Goal: Task Accomplishment & Management: Complete application form

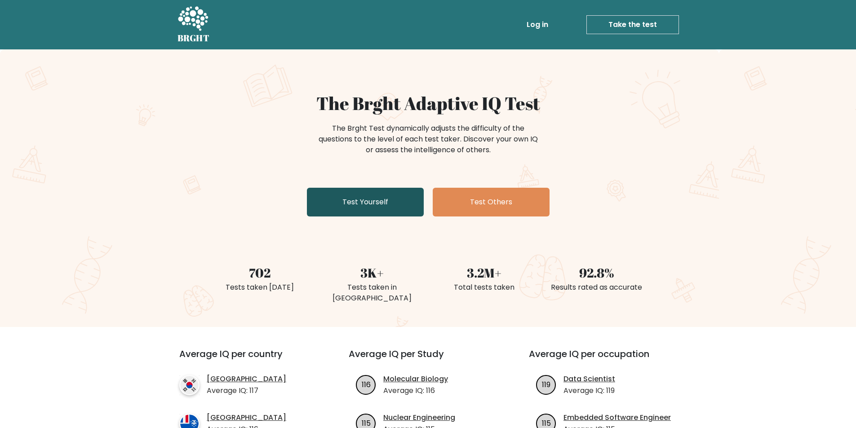
click at [338, 189] on link "Test Yourself" at bounding box center [365, 202] width 117 height 29
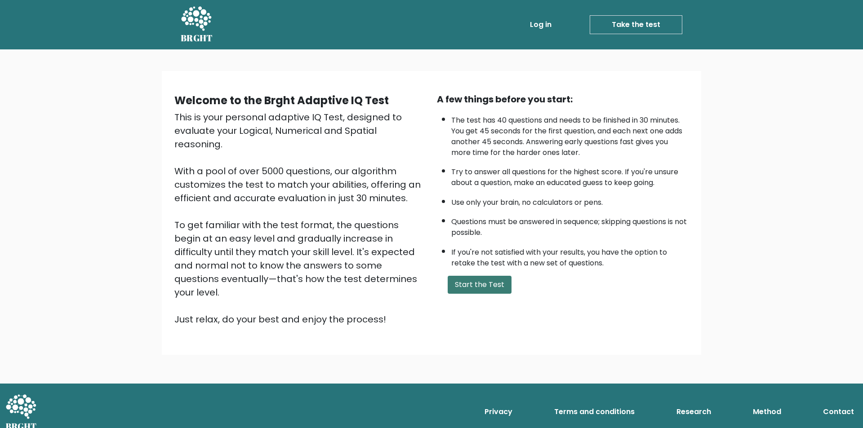
click at [489, 283] on button "Start the Test" at bounding box center [480, 285] width 64 height 18
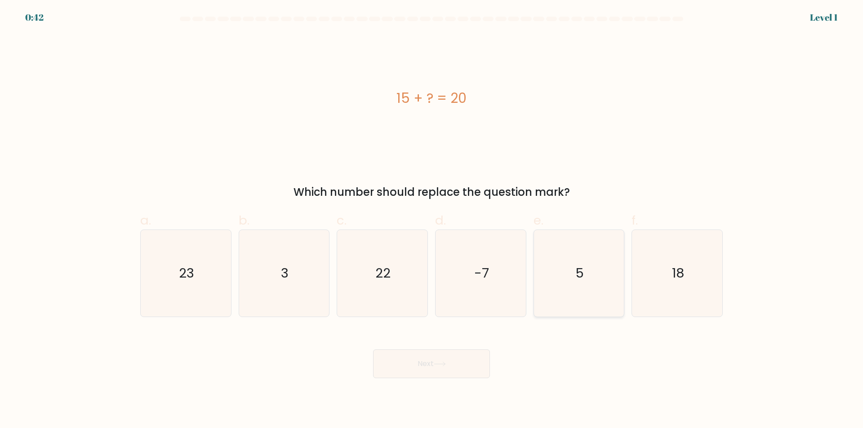
click at [564, 267] on icon "5" at bounding box center [578, 273] width 87 height 87
click at [432, 220] on input "e. 5" at bounding box center [432, 217] width 0 height 6
radio input "true"
click at [427, 369] on button "Next" at bounding box center [431, 364] width 117 height 29
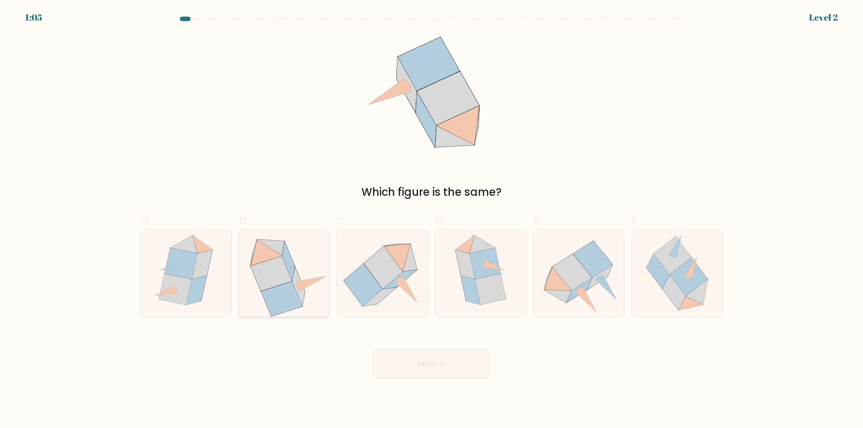
click at [295, 284] on icon at bounding box center [298, 286] width 13 height 39
click at [432, 220] on input "b." at bounding box center [432, 217] width 0 height 6
radio input "true"
click at [452, 368] on button "Next" at bounding box center [431, 364] width 117 height 29
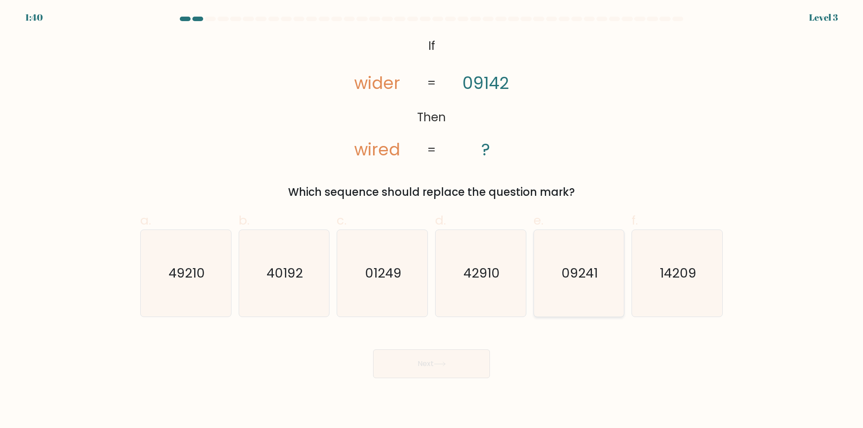
click at [573, 281] on text "09241" at bounding box center [580, 274] width 36 height 18
click at [432, 220] on input "e. 09241" at bounding box center [432, 217] width 0 height 6
radio input "true"
click at [475, 361] on button "Next" at bounding box center [431, 364] width 117 height 29
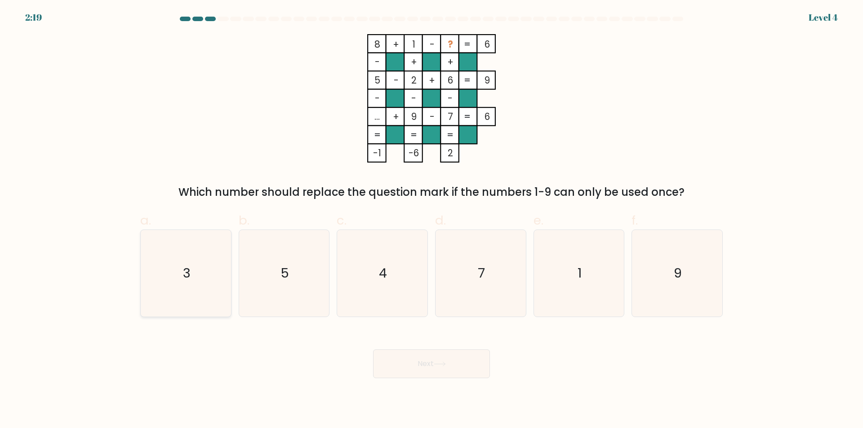
click at [167, 272] on icon "3" at bounding box center [186, 273] width 87 height 87
click at [432, 220] on input "a. 3" at bounding box center [432, 217] width 0 height 6
radio input "true"
click at [404, 370] on button "Next" at bounding box center [431, 364] width 117 height 29
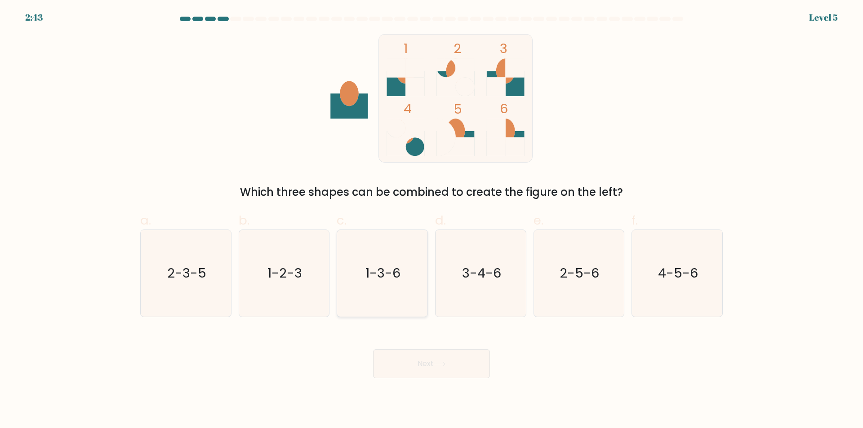
click at [389, 296] on icon "1-3-6" at bounding box center [382, 273] width 87 height 87
click at [432, 220] on input "c. 1-3-6" at bounding box center [432, 217] width 0 height 6
radio input "true"
click at [415, 364] on button "Next" at bounding box center [431, 364] width 117 height 29
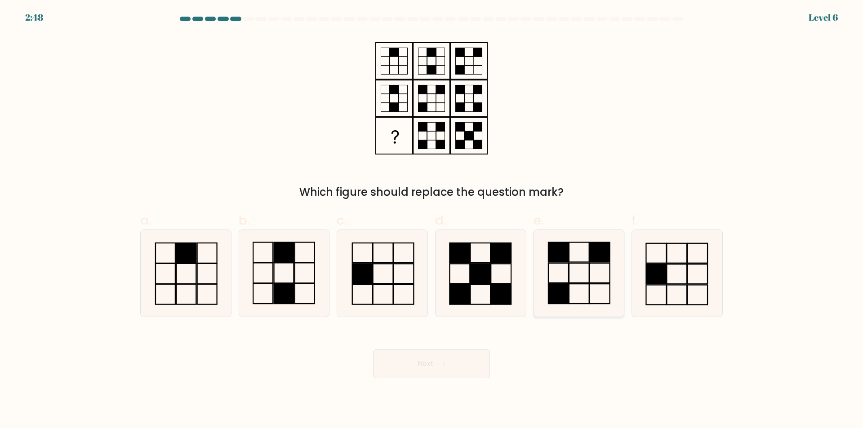
click at [572, 265] on icon at bounding box center [578, 273] width 87 height 87
click at [432, 220] on input "e." at bounding box center [432, 217] width 0 height 6
radio input "true"
click at [437, 369] on button "Next" at bounding box center [431, 364] width 117 height 29
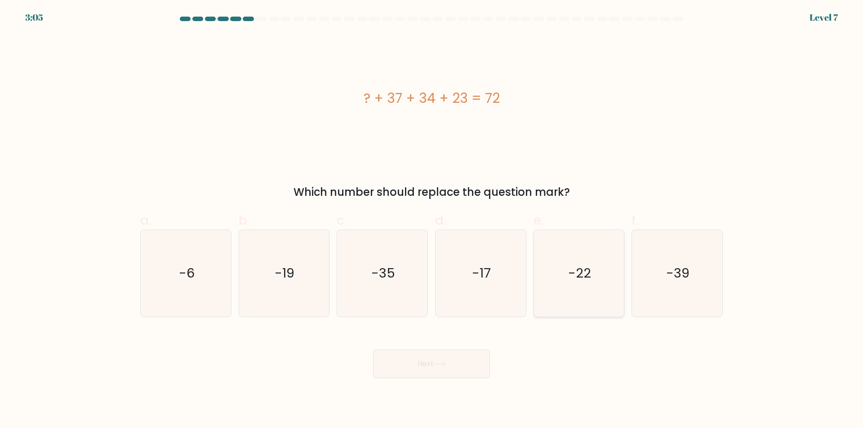
click at [600, 260] on icon "-22" at bounding box center [578, 273] width 87 height 87
click at [432, 220] on input "e. -22" at bounding box center [432, 217] width 0 height 6
radio input "true"
click at [446, 359] on button "Next" at bounding box center [431, 364] width 117 height 29
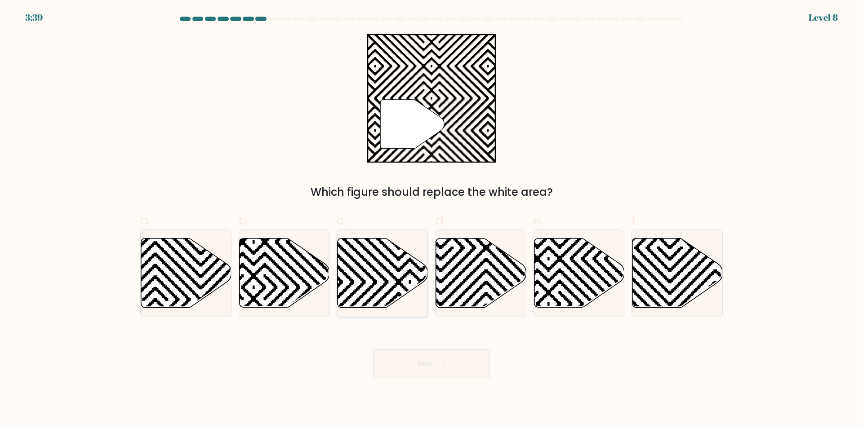
click at [365, 270] on icon at bounding box center [410, 237] width 182 height 182
click at [432, 220] on input "c." at bounding box center [432, 217] width 0 height 6
radio input "true"
click at [442, 363] on icon at bounding box center [440, 364] width 12 height 5
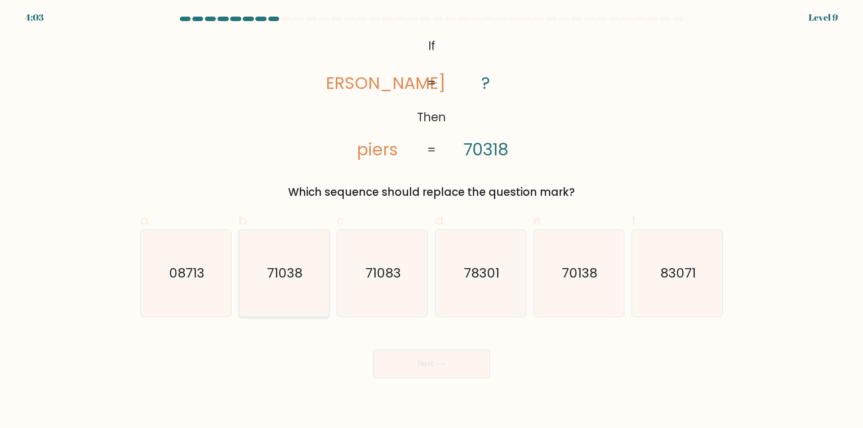
click at [290, 274] on text "71038" at bounding box center [285, 274] width 36 height 18
click at [432, 220] on input "b. 71038" at bounding box center [432, 217] width 0 height 6
radio input "true"
click at [405, 367] on button "Next" at bounding box center [431, 364] width 117 height 29
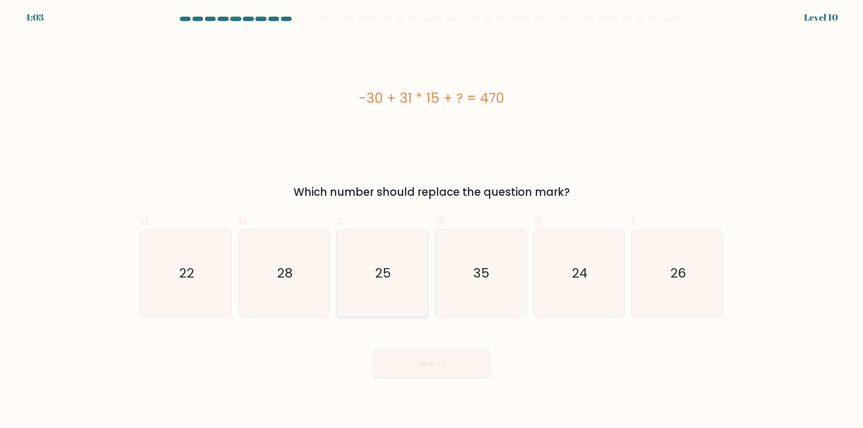
click at [398, 281] on icon "25" at bounding box center [382, 273] width 87 height 87
click at [432, 220] on input "c. 25" at bounding box center [432, 217] width 0 height 6
radio input "true"
click at [513, 283] on icon "35" at bounding box center [480, 273] width 87 height 87
click at [432, 220] on input "d. 35" at bounding box center [432, 217] width 0 height 6
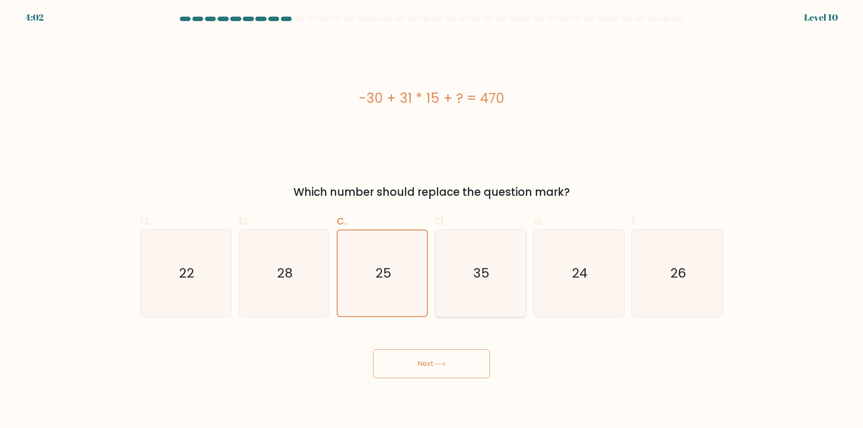
radio input "true"
click at [405, 277] on icon "25" at bounding box center [382, 273] width 87 height 87
click at [432, 220] on input "c. 25" at bounding box center [432, 217] width 0 height 6
radio input "true"
click at [453, 274] on icon "35" at bounding box center [480, 273] width 87 height 87
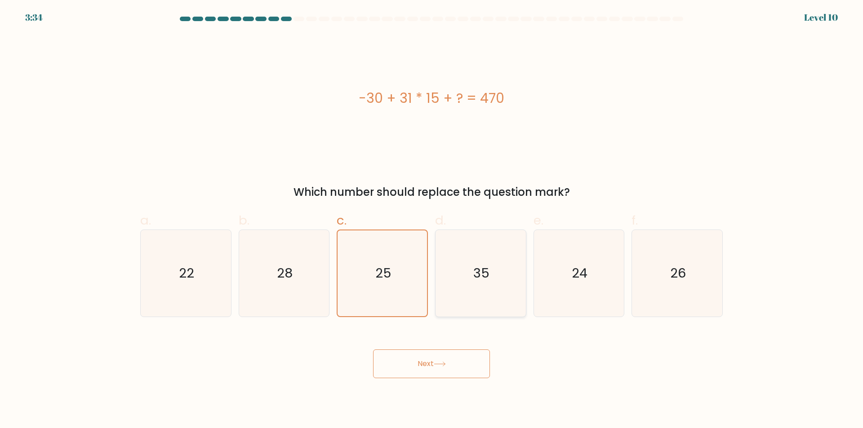
click at [432, 220] on input "d. 35" at bounding box center [432, 217] width 0 height 6
radio input "true"
click at [450, 367] on button "Next" at bounding box center [431, 364] width 117 height 29
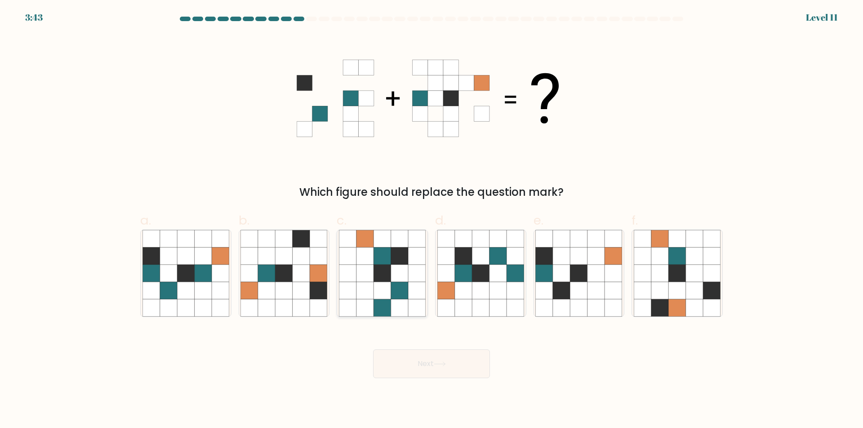
click at [401, 291] on icon at bounding box center [399, 290] width 17 height 17
click at [432, 220] on input "c." at bounding box center [432, 217] width 0 height 6
radio input "true"
click at [188, 290] on icon at bounding box center [185, 290] width 17 height 17
click at [432, 220] on input "a." at bounding box center [432, 217] width 0 height 6
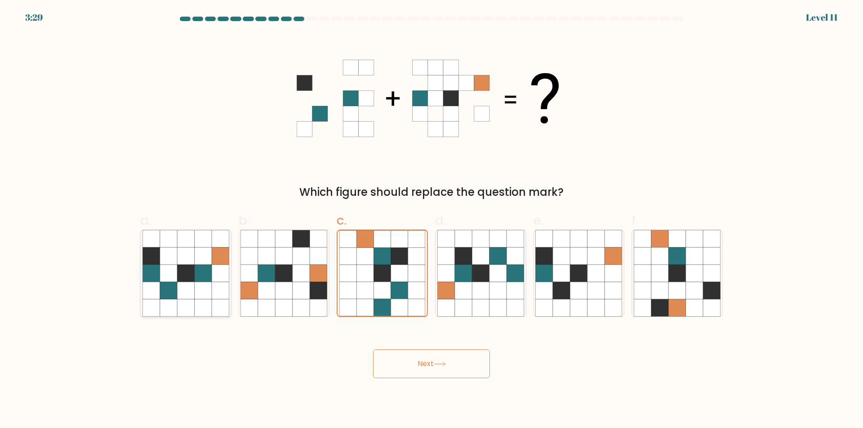
radio input "true"
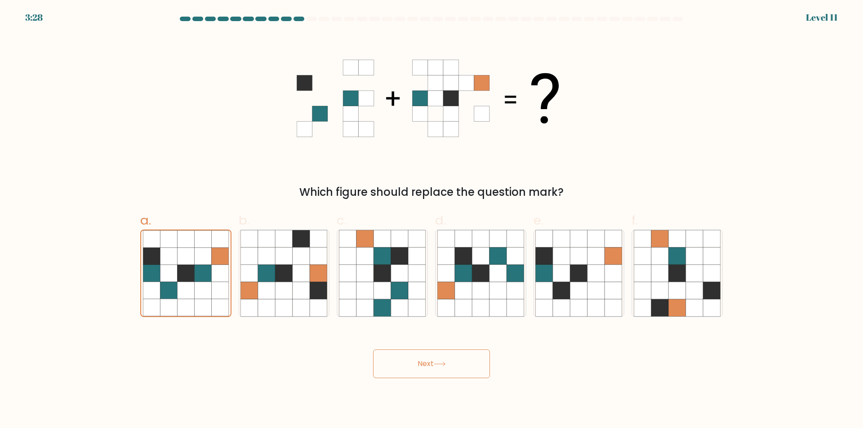
click at [432, 360] on button "Next" at bounding box center [431, 364] width 117 height 29
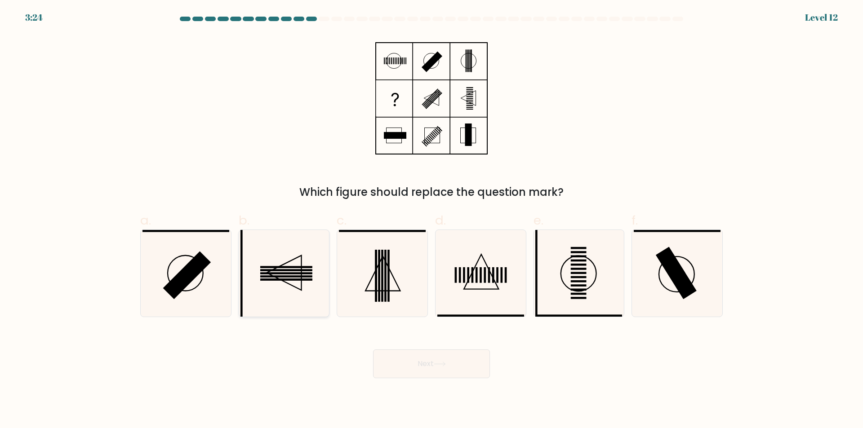
click at [300, 281] on icon at bounding box center [284, 273] width 87 height 87
click at [432, 220] on input "b." at bounding box center [432, 217] width 0 height 6
radio input "true"
click at [443, 364] on icon at bounding box center [440, 364] width 12 height 5
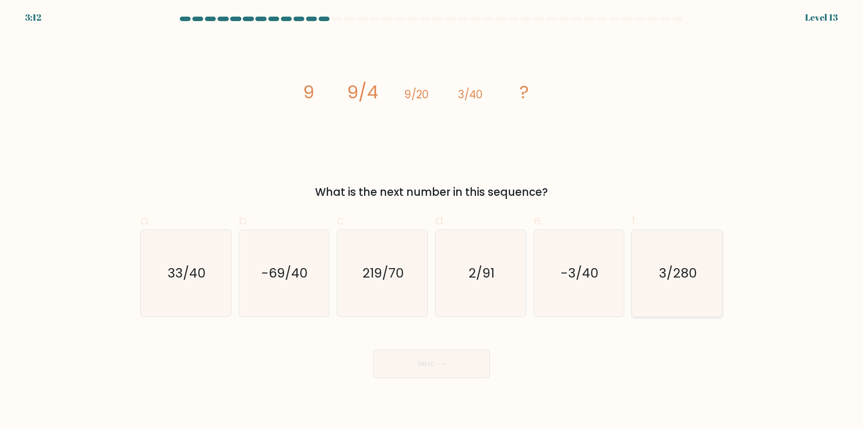
click at [687, 268] on text "3/280" at bounding box center [678, 274] width 38 height 18
click at [432, 220] on input "f. 3/280" at bounding box center [432, 217] width 0 height 6
radio input "true"
click at [409, 365] on button "Next" at bounding box center [431, 364] width 117 height 29
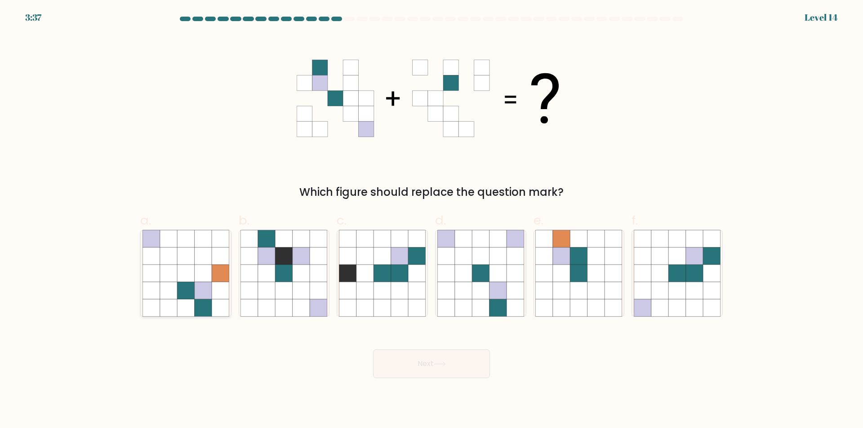
click at [194, 277] on icon at bounding box center [185, 273] width 17 height 17
click at [432, 220] on input "a." at bounding box center [432, 217] width 0 height 6
radio input "true"
click at [681, 291] on icon at bounding box center [677, 290] width 17 height 17
click at [432, 220] on input "f." at bounding box center [432, 217] width 0 height 6
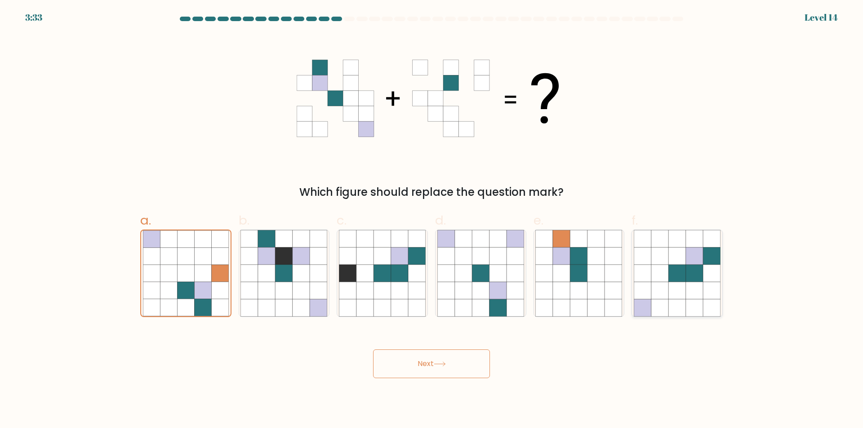
radio input "true"
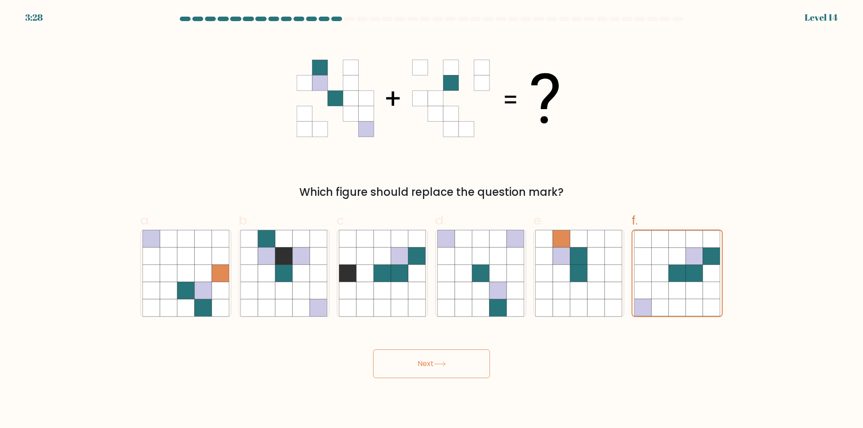
click at [432, 365] on button "Next" at bounding box center [431, 364] width 117 height 29
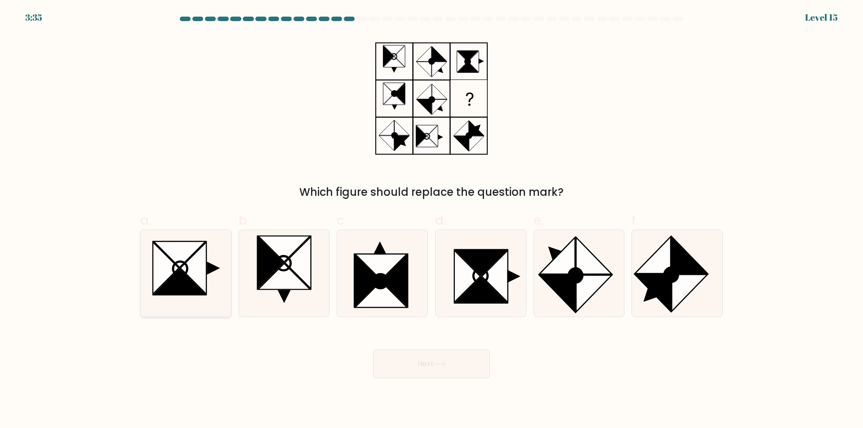
click at [193, 270] on icon at bounding box center [193, 268] width 26 height 52
click at [432, 220] on input "a." at bounding box center [432, 217] width 0 height 6
radio input "true"
click at [490, 264] on icon at bounding box center [481, 263] width 52 height 26
click at [432, 220] on input "d." at bounding box center [432, 217] width 0 height 6
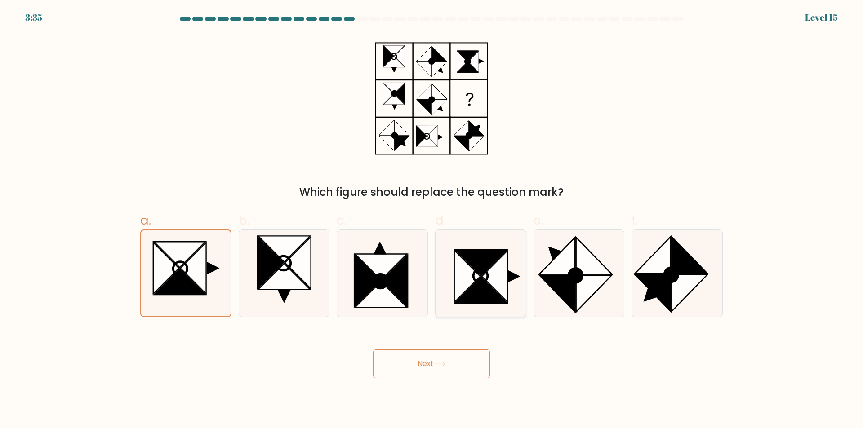
radio input "true"
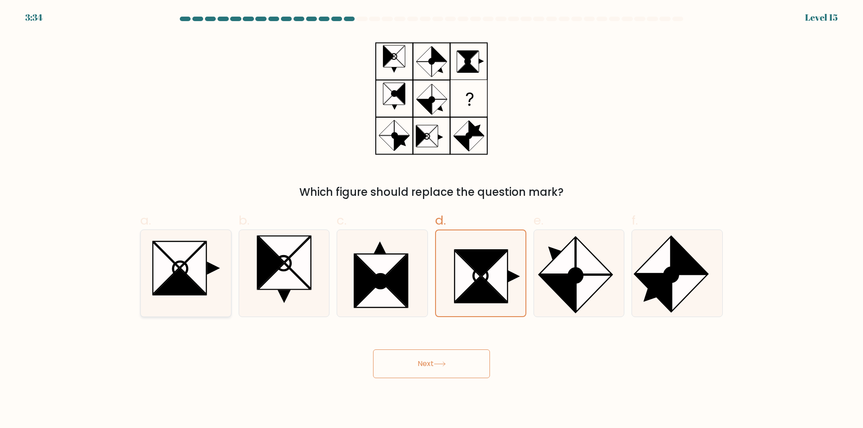
click at [178, 266] on icon at bounding box center [180, 255] width 52 height 26
click at [432, 220] on input "a." at bounding box center [432, 217] width 0 height 6
radio input "true"
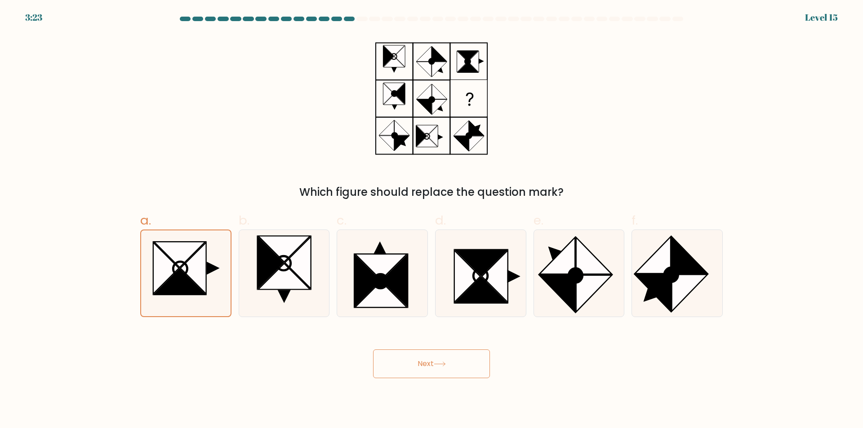
click at [422, 365] on button "Next" at bounding box center [431, 364] width 117 height 29
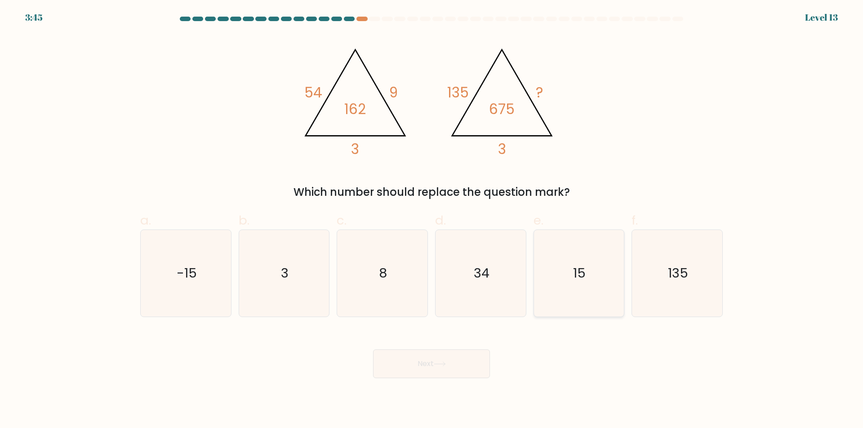
click at [568, 266] on icon "15" at bounding box center [578, 273] width 87 height 87
click at [432, 220] on input "e. 15" at bounding box center [432, 217] width 0 height 6
radio input "true"
click at [423, 359] on button "Next" at bounding box center [431, 364] width 117 height 29
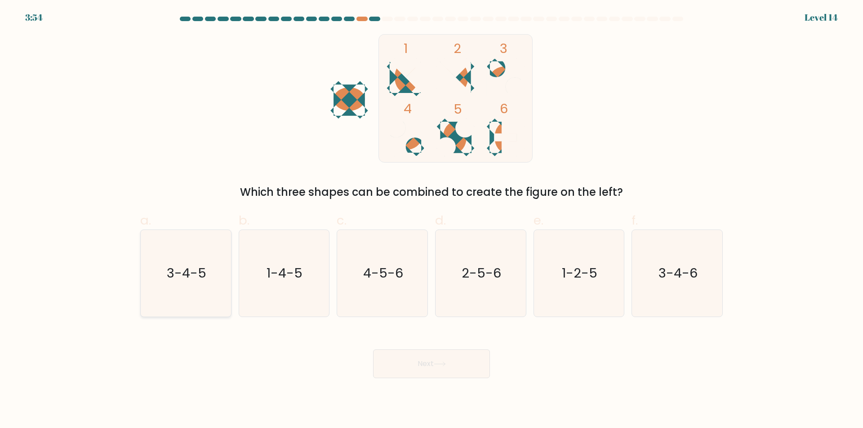
click at [194, 267] on text "3-4-5" at bounding box center [187, 274] width 40 height 18
click at [448, 373] on button "Next" at bounding box center [431, 364] width 117 height 29
click at [162, 283] on icon "3-4-5" at bounding box center [186, 273] width 87 height 87
click at [432, 220] on input "a. 3-4-5" at bounding box center [432, 217] width 0 height 6
radio input "true"
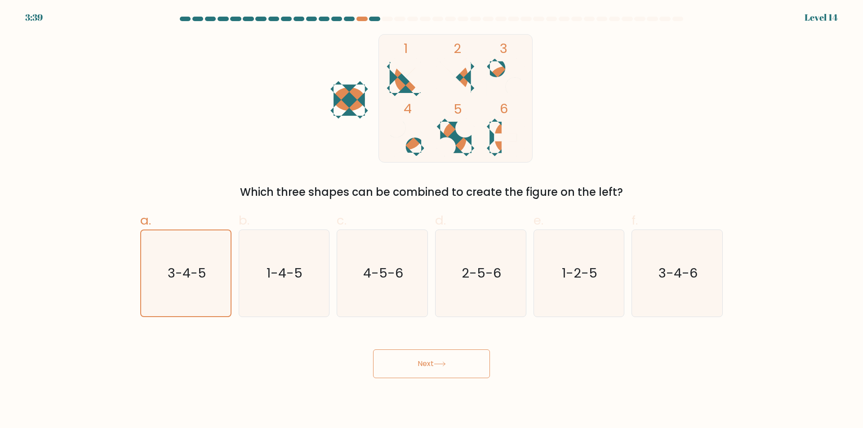
click at [428, 365] on button "Next" at bounding box center [431, 364] width 117 height 29
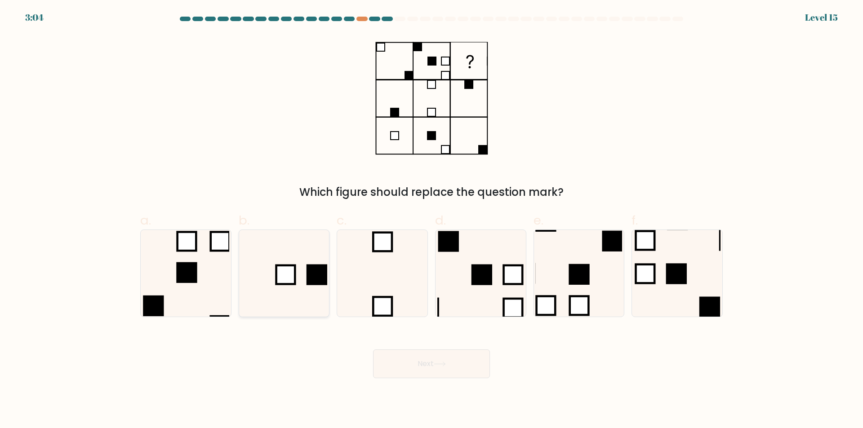
click at [312, 278] on rect at bounding box center [317, 275] width 21 height 21
click at [432, 220] on input "b." at bounding box center [432, 217] width 0 height 6
radio input "true"
click at [437, 369] on button "Next" at bounding box center [431, 364] width 117 height 29
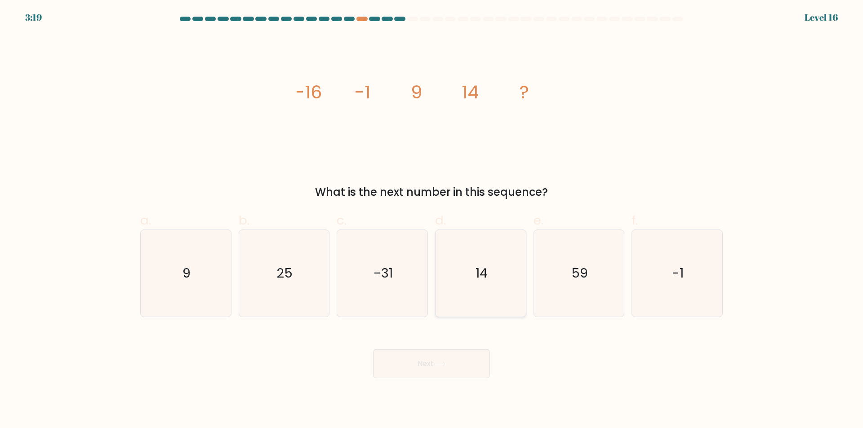
drag, startPoint x: 508, startPoint y: 287, endPoint x: 504, endPoint y: 298, distance: 11.7
click at [508, 287] on icon "14" at bounding box center [480, 273] width 87 height 87
click at [432, 220] on input "d. 14" at bounding box center [432, 217] width 0 height 6
radio input "true"
click at [455, 357] on button "Next" at bounding box center [431, 364] width 117 height 29
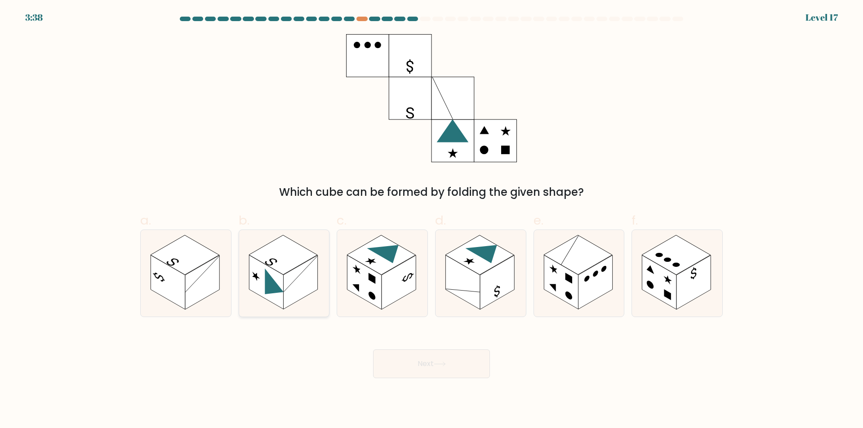
click at [296, 283] on rect at bounding box center [300, 283] width 34 height 54
click at [432, 220] on input "b." at bounding box center [432, 217] width 0 height 6
radio input "true"
click at [425, 365] on button "Next" at bounding box center [431, 364] width 117 height 29
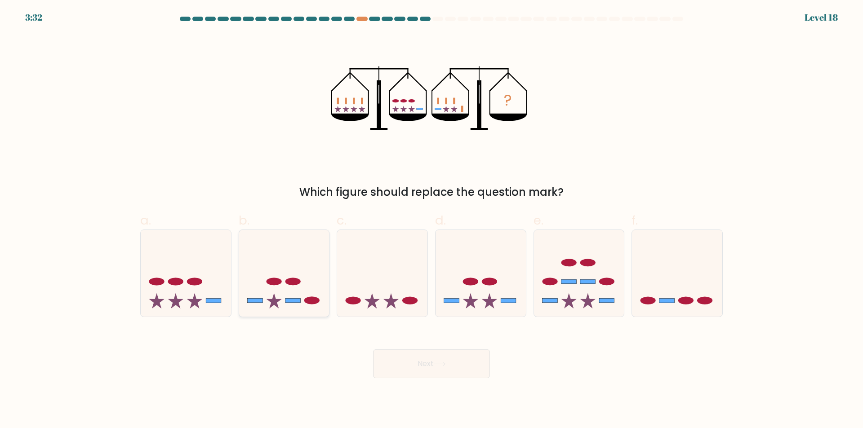
click at [292, 273] on icon at bounding box center [284, 273] width 90 height 75
click at [432, 220] on input "b." at bounding box center [432, 217] width 0 height 6
radio input "true"
click at [444, 366] on icon at bounding box center [440, 364] width 12 height 5
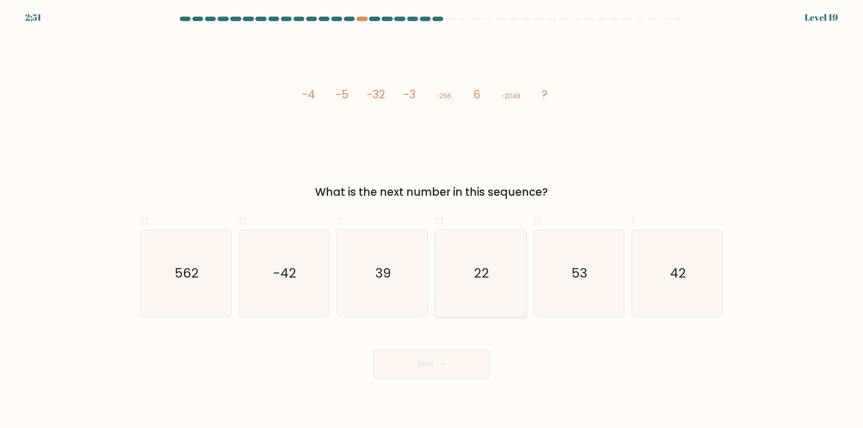
click at [501, 266] on icon "22" at bounding box center [480, 273] width 87 height 87
click at [432, 220] on input "d. 22" at bounding box center [432, 217] width 0 height 6
radio input "true"
click at [454, 364] on button "Next" at bounding box center [431, 364] width 117 height 29
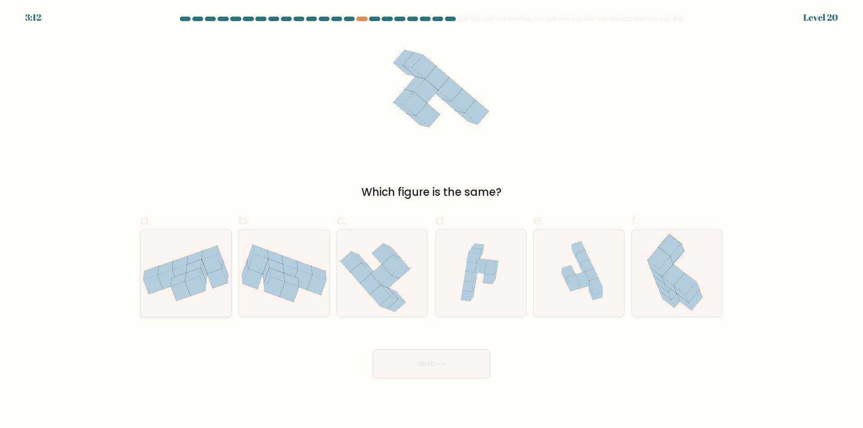
click at [197, 285] on icon at bounding box center [195, 286] width 20 height 19
click at [432, 220] on input "a." at bounding box center [432, 217] width 0 height 6
radio input "true"
click at [300, 277] on icon at bounding box center [302, 280] width 20 height 20
click at [432, 220] on input "b." at bounding box center [432, 217] width 0 height 6
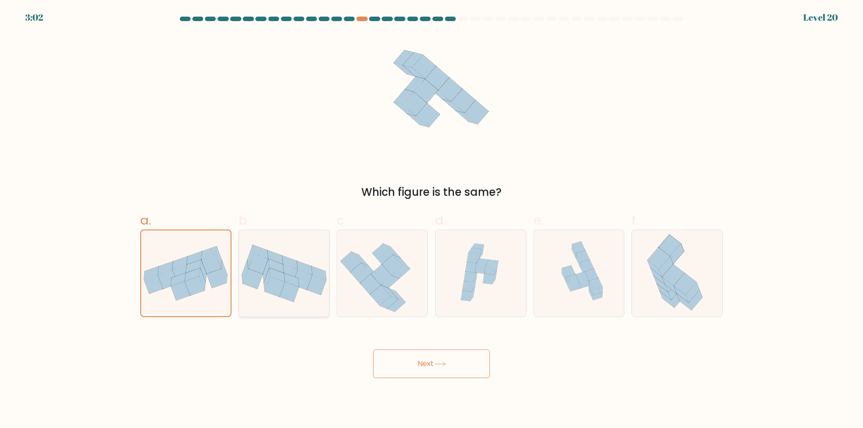
radio input "true"
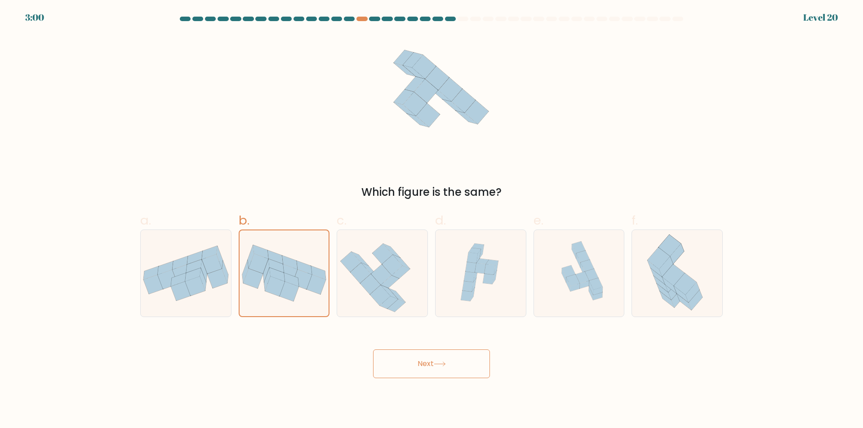
click at [437, 359] on button "Next" at bounding box center [431, 364] width 117 height 29
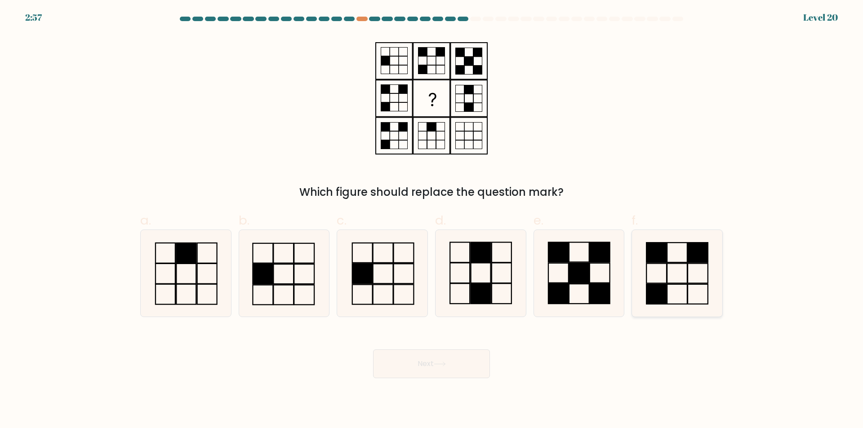
click at [656, 270] on icon at bounding box center [677, 273] width 87 height 87
click at [432, 220] on input "f." at bounding box center [432, 217] width 0 height 6
radio input "true"
click at [451, 366] on button "Next" at bounding box center [431, 364] width 117 height 29
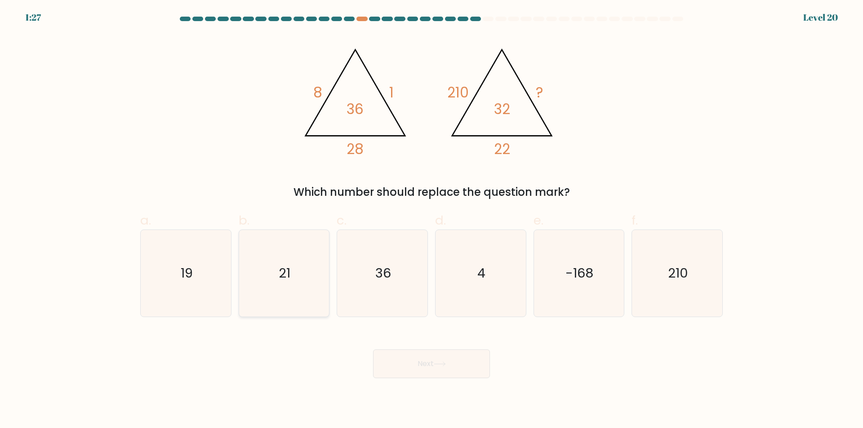
click at [263, 276] on icon "21" at bounding box center [284, 273] width 87 height 87
click at [432, 220] on input "b. 21" at bounding box center [432, 217] width 0 height 6
radio input "true"
click at [423, 366] on button "Next" at bounding box center [431, 364] width 117 height 29
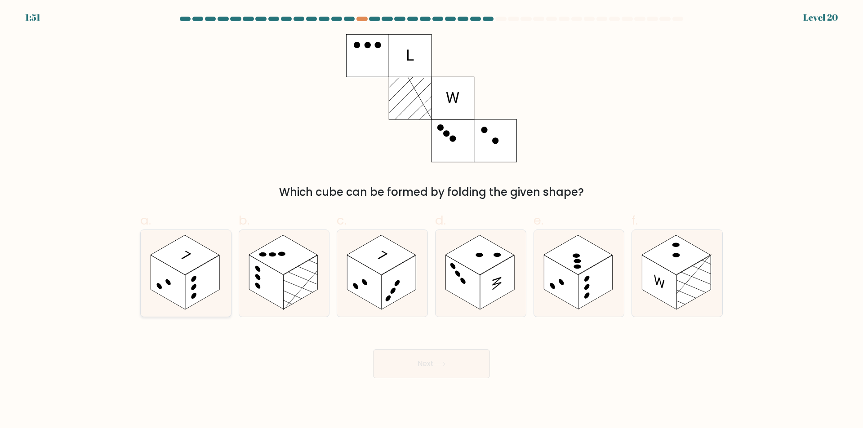
click at [146, 298] on div "a. b. c." at bounding box center [431, 260] width 593 height 113
click at [160, 291] on rect at bounding box center [168, 282] width 34 height 54
click at [432, 220] on input "a." at bounding box center [432, 217] width 0 height 6
radio input "true"
click at [400, 369] on button "Next" at bounding box center [431, 364] width 117 height 29
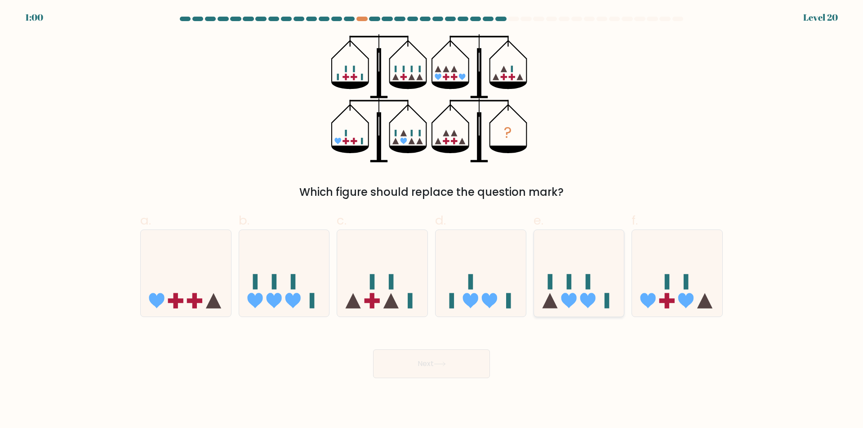
click at [591, 275] on icon at bounding box center [579, 273] width 90 height 75
click at [432, 220] on input "e." at bounding box center [432, 217] width 0 height 6
radio input "true"
click at [463, 368] on button "Next" at bounding box center [431, 364] width 117 height 29
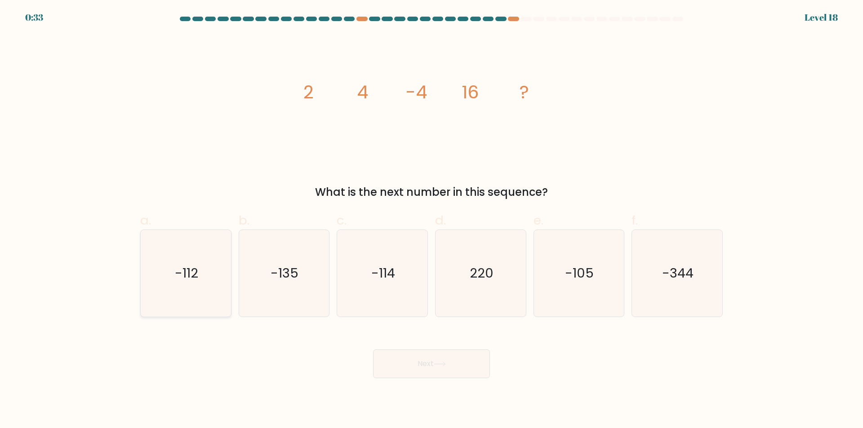
click at [177, 270] on text "-112" at bounding box center [186, 274] width 23 height 18
click at [432, 220] on input "a. -112" at bounding box center [432, 217] width 0 height 6
radio input "true"
click at [454, 367] on button "Next" at bounding box center [431, 364] width 117 height 29
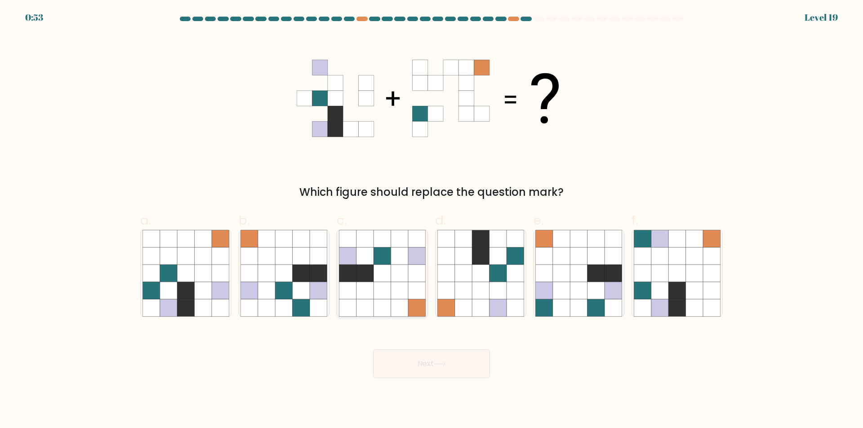
click at [399, 264] on icon at bounding box center [399, 256] width 17 height 17
click at [432, 220] on input "c." at bounding box center [432, 217] width 0 height 6
radio input "true"
click at [288, 283] on icon at bounding box center [284, 290] width 17 height 17
click at [432, 220] on input "b." at bounding box center [432, 217] width 0 height 6
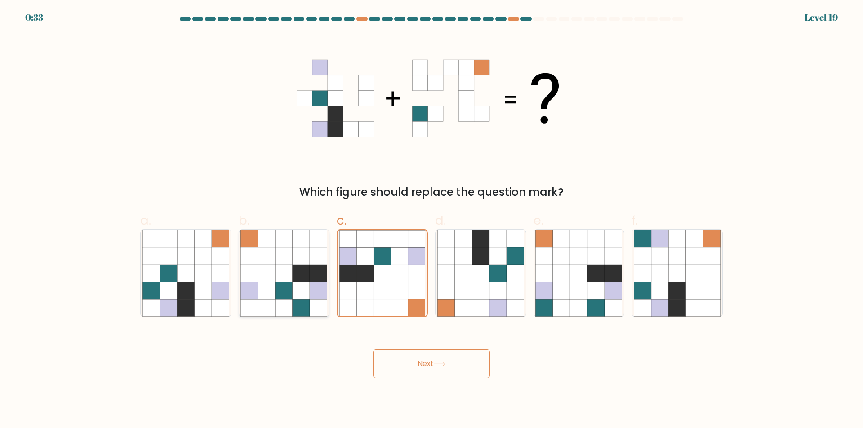
radio input "true"
click at [431, 365] on button "Next" at bounding box center [431, 364] width 117 height 29
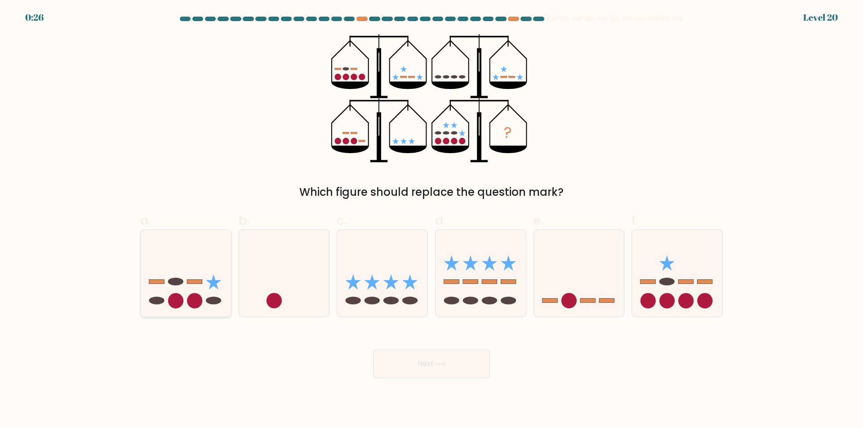
click at [197, 282] on rect at bounding box center [194, 282] width 15 height 4
click at [432, 220] on input "a." at bounding box center [432, 217] width 0 height 6
radio input "true"
click at [431, 354] on button "Next" at bounding box center [431, 364] width 117 height 29
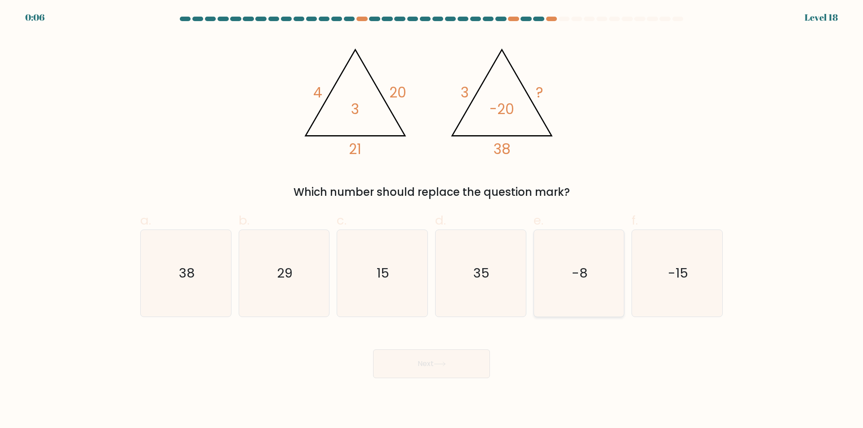
click at [552, 264] on icon "-8" at bounding box center [578, 273] width 87 height 87
click at [432, 220] on input "e. -8" at bounding box center [432, 217] width 0 height 6
radio input "true"
click at [431, 357] on button "Next" at bounding box center [431, 364] width 117 height 29
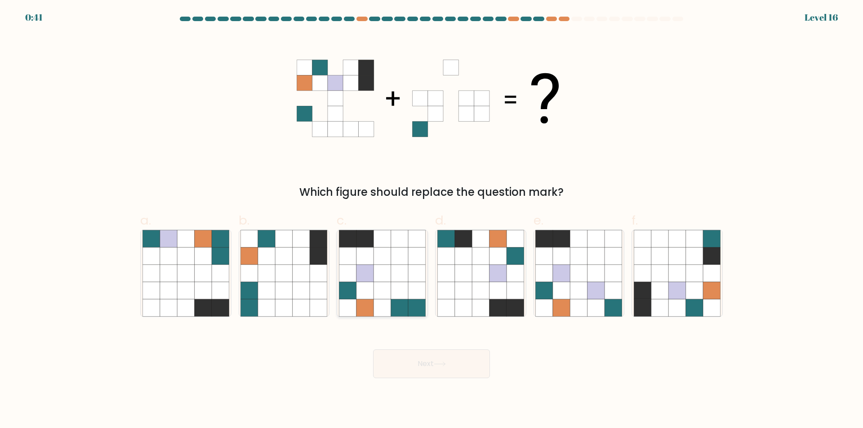
click at [388, 270] on icon at bounding box center [382, 273] width 17 height 17
click at [432, 220] on input "c." at bounding box center [432, 217] width 0 height 6
radio input "true"
click at [420, 357] on button "Next" at bounding box center [431, 364] width 117 height 29
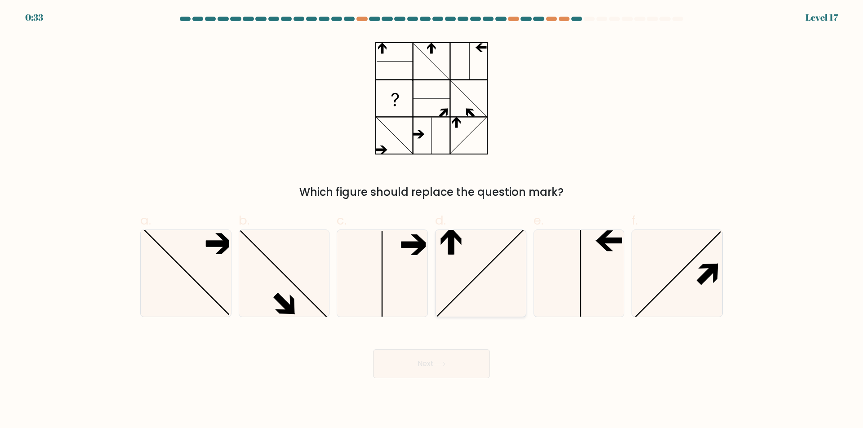
click at [474, 257] on icon at bounding box center [480, 273] width 87 height 87
click at [432, 220] on input "d." at bounding box center [432, 217] width 0 height 6
radio input "true"
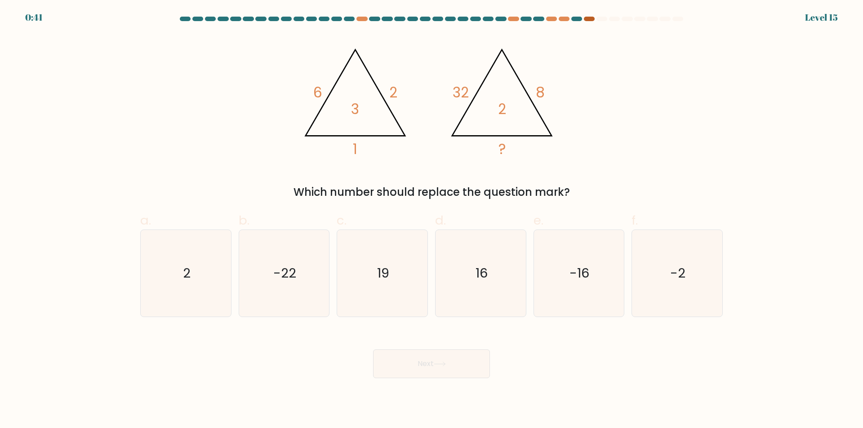
click at [589, 17] on div at bounding box center [589, 19] width 11 height 4
click at [196, 258] on icon "2" at bounding box center [186, 273] width 87 height 87
click at [432, 220] on input "a. 2" at bounding box center [432, 217] width 0 height 6
radio input "true"
click at [474, 359] on button "Next" at bounding box center [431, 364] width 117 height 29
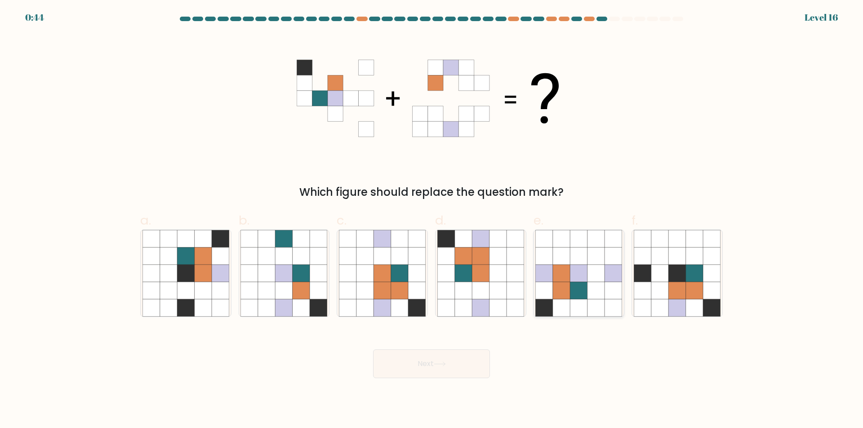
click at [588, 291] on icon at bounding box center [596, 290] width 17 height 17
click at [432, 220] on input "e." at bounding box center [432, 217] width 0 height 6
radio input "true"
click at [451, 359] on button "Next" at bounding box center [431, 364] width 117 height 29
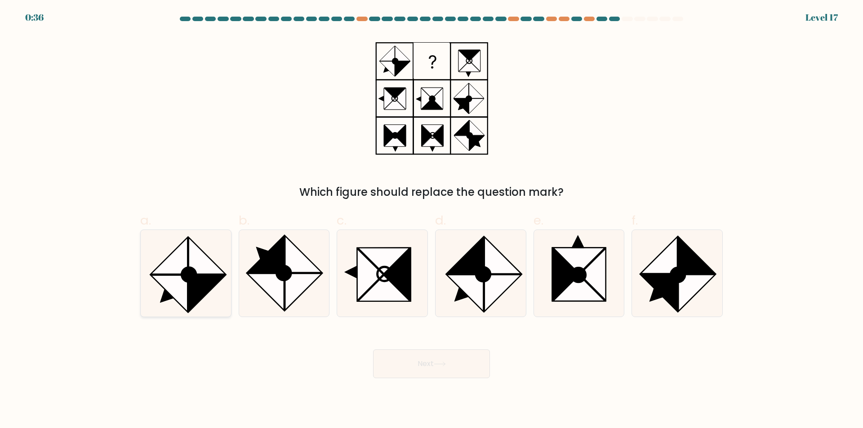
click at [192, 272] on circle at bounding box center [189, 275] width 20 height 20
click at [432, 220] on input "a." at bounding box center [432, 217] width 0 height 6
radio input "true"
click at [458, 373] on button "Next" at bounding box center [431, 364] width 117 height 29
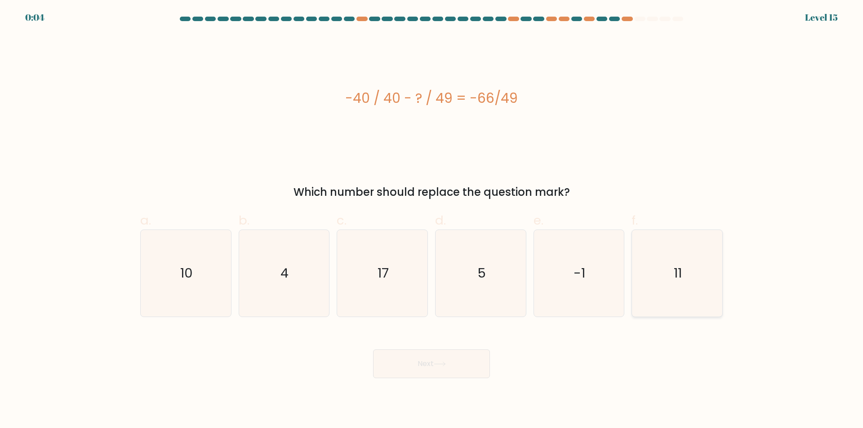
click at [698, 260] on icon "11" at bounding box center [677, 273] width 87 height 87
click at [432, 220] on input "f. 11" at bounding box center [432, 217] width 0 height 6
radio input "true"
click at [437, 364] on icon at bounding box center [440, 364] width 12 height 5
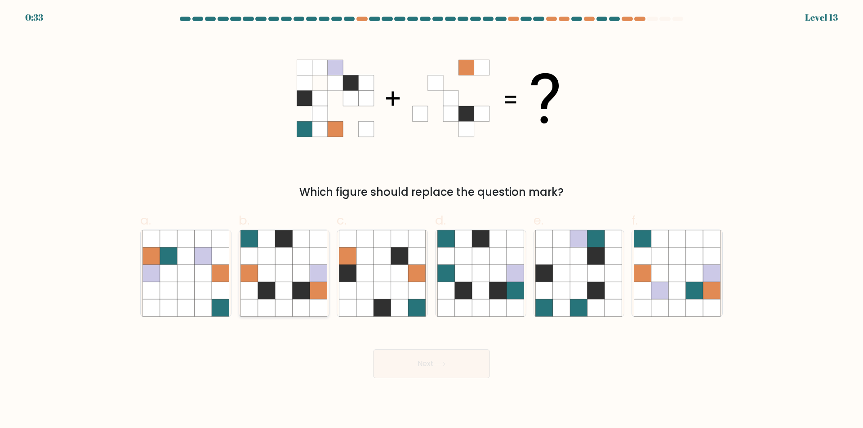
click at [268, 277] on icon at bounding box center [266, 273] width 17 height 17
click at [432, 220] on input "b." at bounding box center [432, 217] width 0 height 6
radio input "true"
click at [436, 368] on button "Next" at bounding box center [431, 364] width 117 height 29
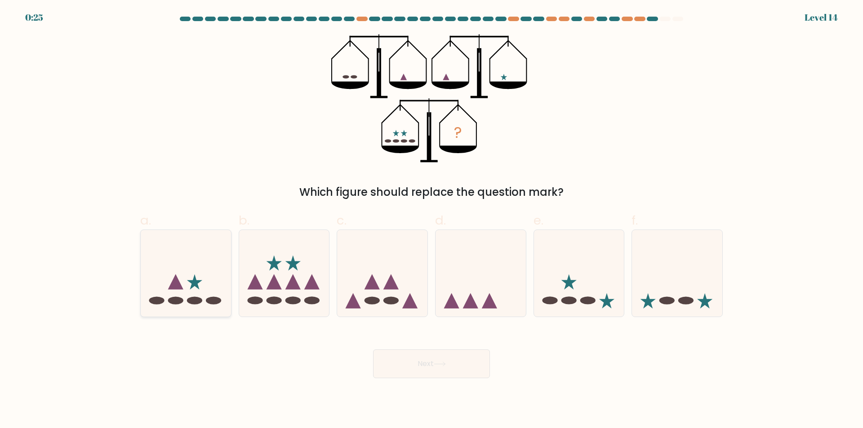
click at [195, 282] on icon at bounding box center [194, 281] width 15 height 15
click at [432, 220] on input "a." at bounding box center [432, 217] width 0 height 6
radio input "true"
click at [436, 365] on button "Next" at bounding box center [431, 364] width 117 height 29
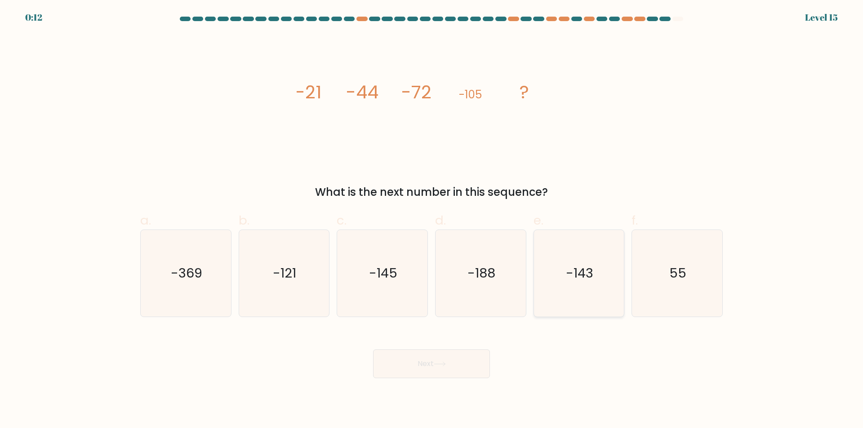
click at [585, 277] on text "-143" at bounding box center [579, 274] width 27 height 18
click at [432, 220] on input "e. -143" at bounding box center [432, 217] width 0 height 6
radio input "true"
click at [421, 362] on button "Next" at bounding box center [431, 364] width 117 height 29
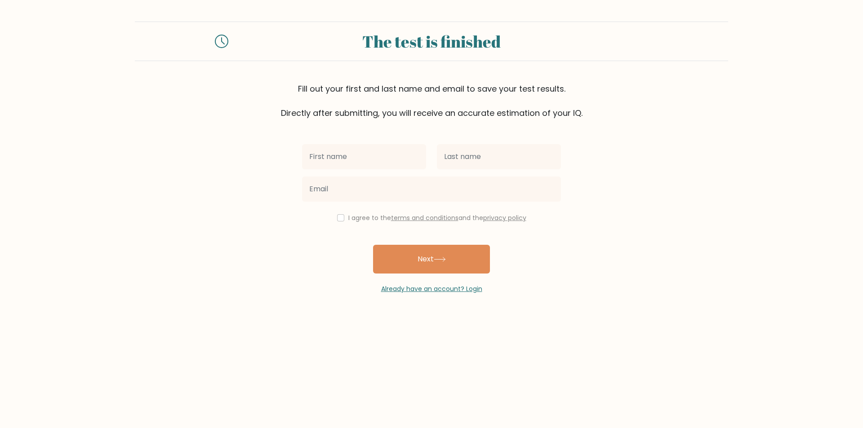
click at [361, 163] on input "text" at bounding box center [364, 156] width 124 height 25
type input "[PERSON_NAME]"
click at [459, 165] on input "text" at bounding box center [499, 156] width 124 height 25
type input "urban"
drag, startPoint x: 218, startPoint y: 171, endPoint x: 352, endPoint y: 356, distance: 228.6
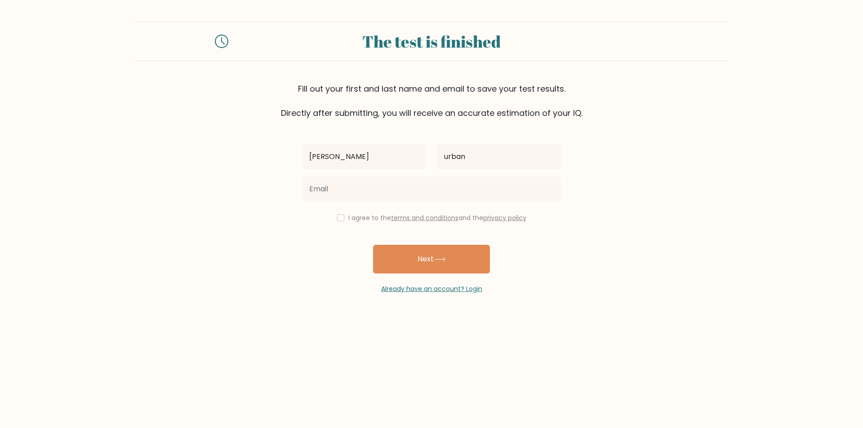
click at [218, 171] on form "The test is finished Fill out your first and last name and email to save your t…" at bounding box center [431, 158] width 863 height 272
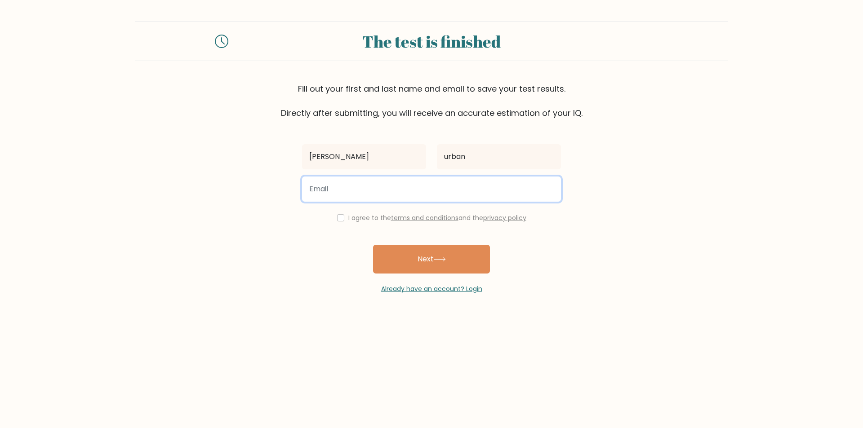
click at [340, 185] on input "email" at bounding box center [431, 189] width 259 height 25
type input "[EMAIL_ADDRESS][DOMAIN_NAME]"
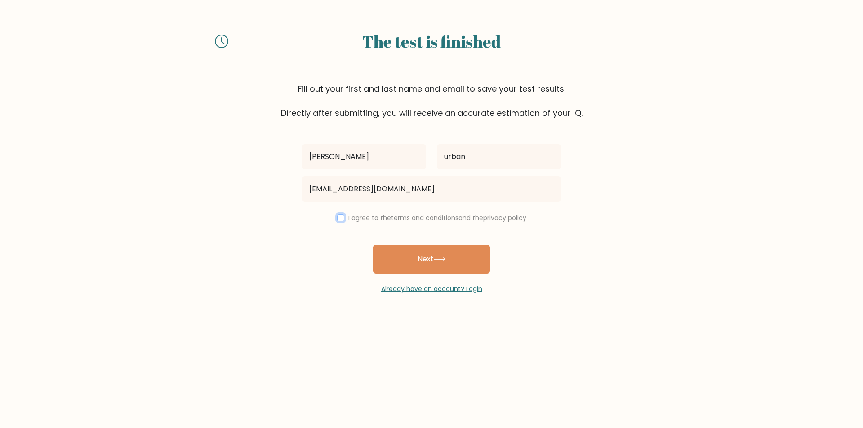
click at [337, 218] on input "checkbox" at bounding box center [340, 217] width 7 height 7
checkbox input "true"
click at [445, 268] on button "Next" at bounding box center [431, 259] width 117 height 29
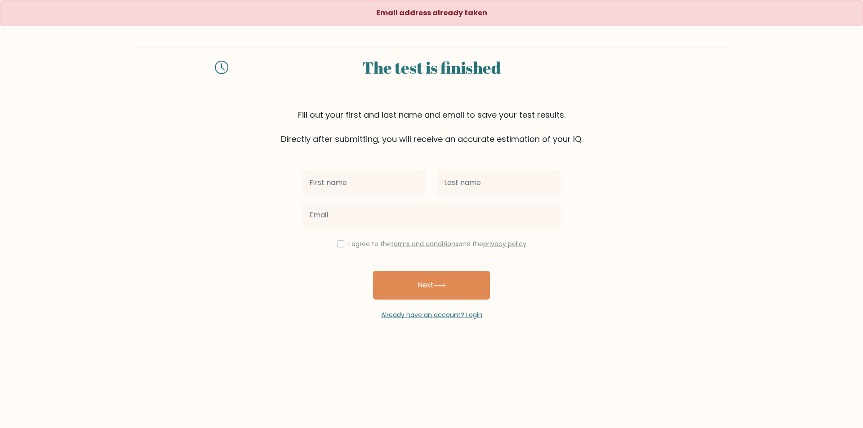
click at [339, 188] on input "text" at bounding box center [364, 182] width 124 height 25
type input "[PERSON_NAME]"
click at [450, 177] on input "text" at bounding box center [499, 182] width 124 height 25
type input "abc"
click at [716, 259] on form "The test is finished Fill out your first and last name and email to save your t…" at bounding box center [431, 184] width 863 height 272
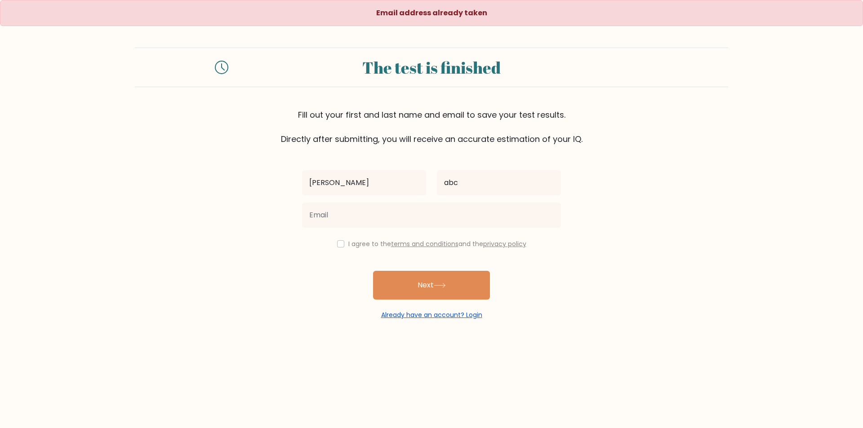
click at [464, 314] on link "Already have an account? Login" at bounding box center [431, 315] width 101 height 9
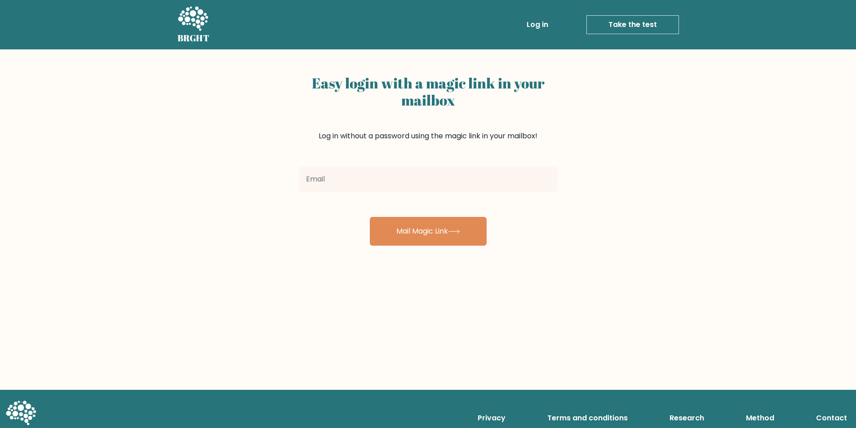
click at [388, 170] on input "email" at bounding box center [428, 179] width 259 height 25
type input "[EMAIL_ADDRESS][DOMAIN_NAME]"
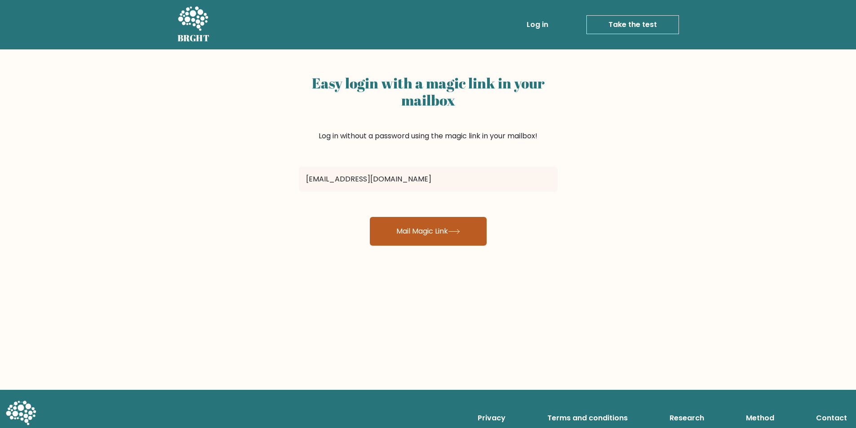
click at [400, 233] on button "Mail Magic Link" at bounding box center [428, 231] width 117 height 29
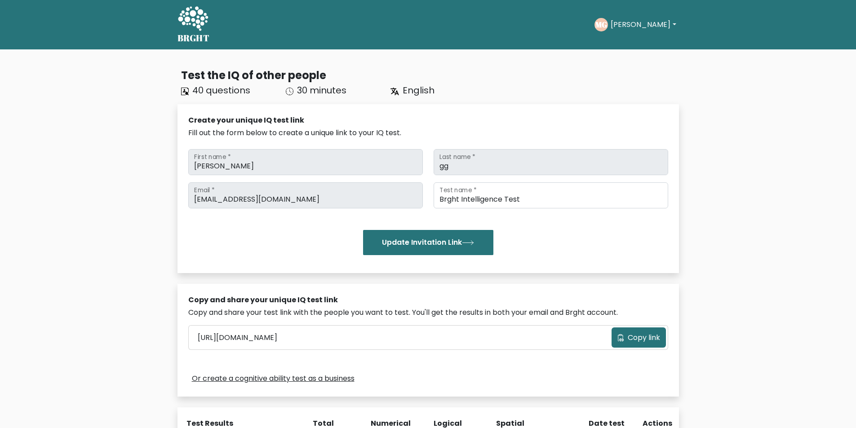
click at [634, 22] on button "[PERSON_NAME]" at bounding box center [643, 25] width 71 height 12
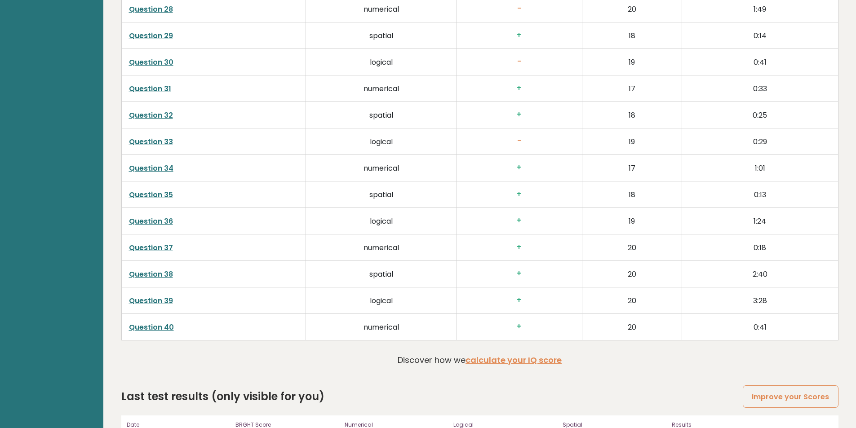
scroll to position [2293, 0]
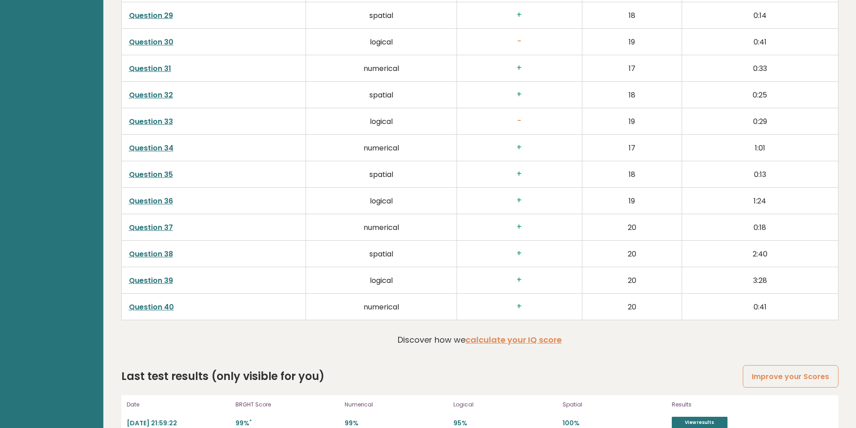
click at [145, 304] on link "Question 40" at bounding box center [151, 307] width 45 height 10
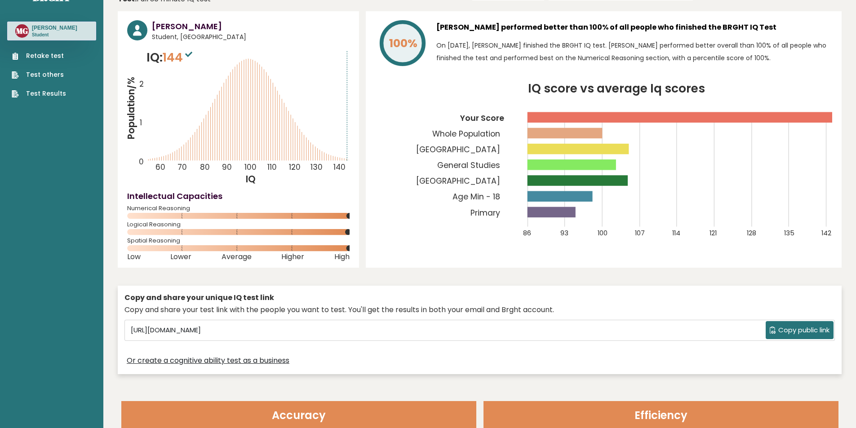
scroll to position [0, 0]
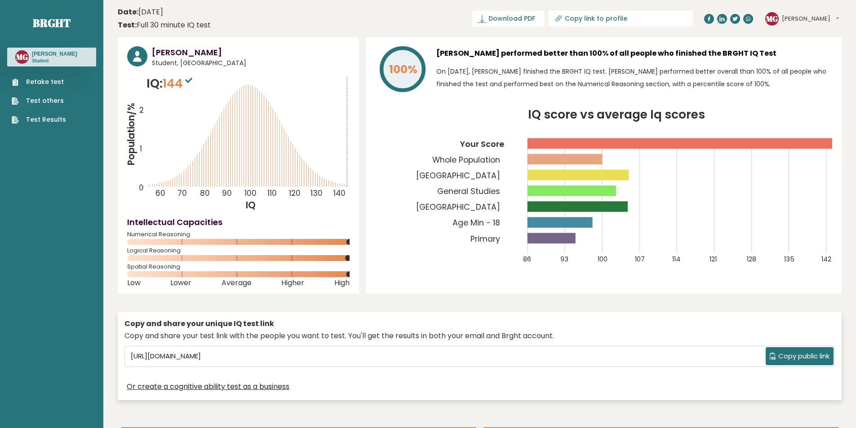
click at [58, 119] on link "Test Results" at bounding box center [39, 119] width 54 height 9
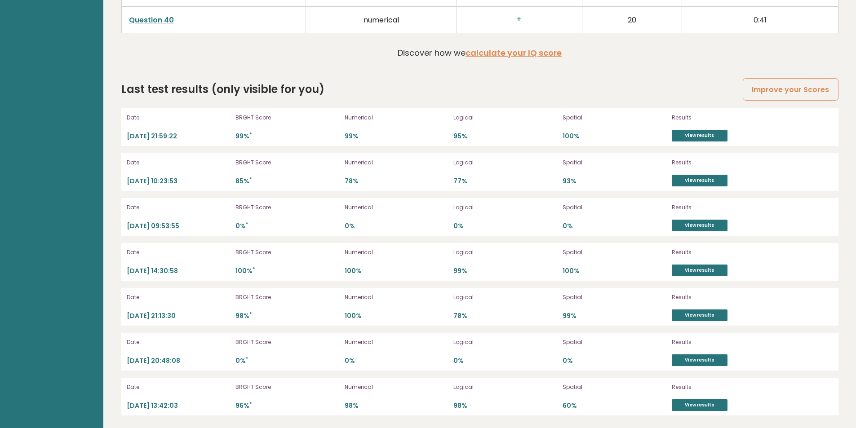
scroll to position [2581, 0]
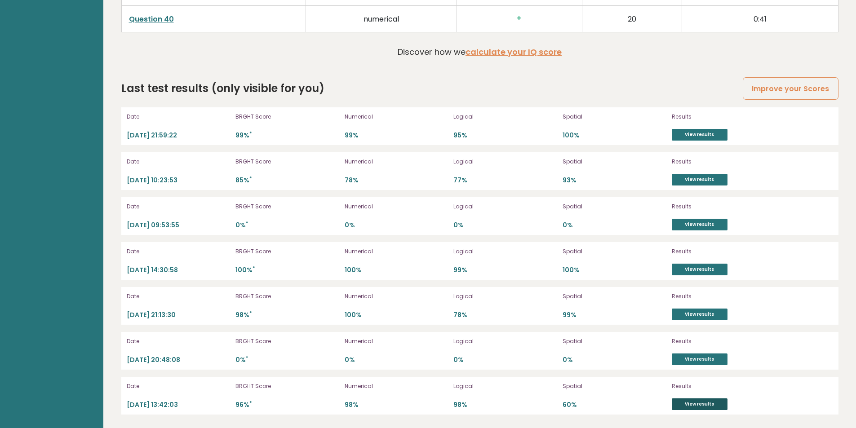
click at [691, 400] on link "View results" at bounding box center [700, 405] width 56 height 12
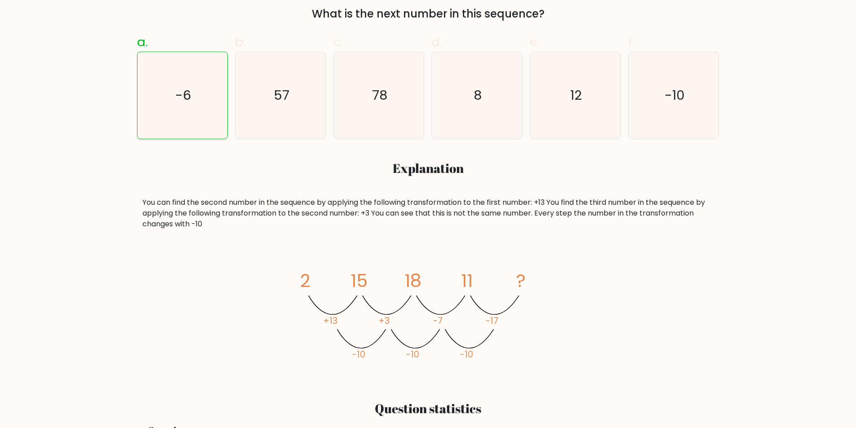
scroll to position [360, 0]
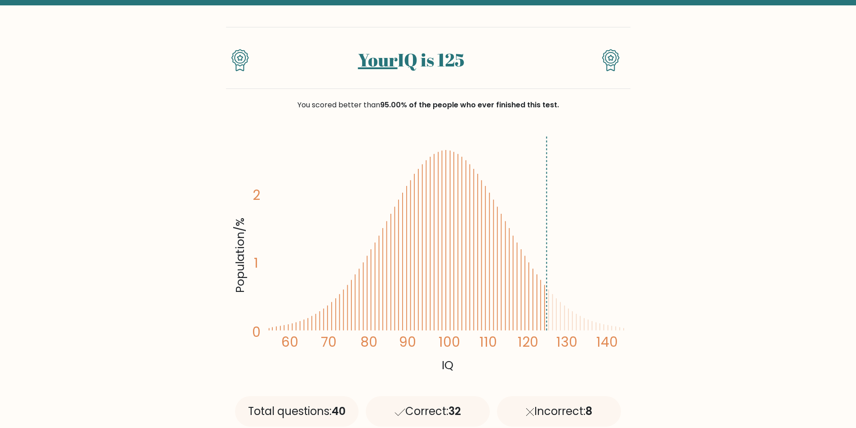
scroll to position [45, 0]
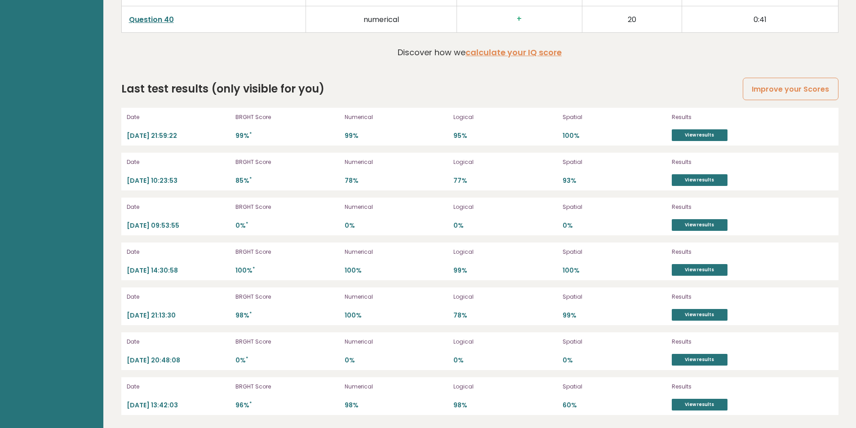
scroll to position [2581, 0]
click at [712, 315] on link "View results" at bounding box center [700, 315] width 56 height 12
click at [691, 269] on link "View results" at bounding box center [700, 270] width 56 height 12
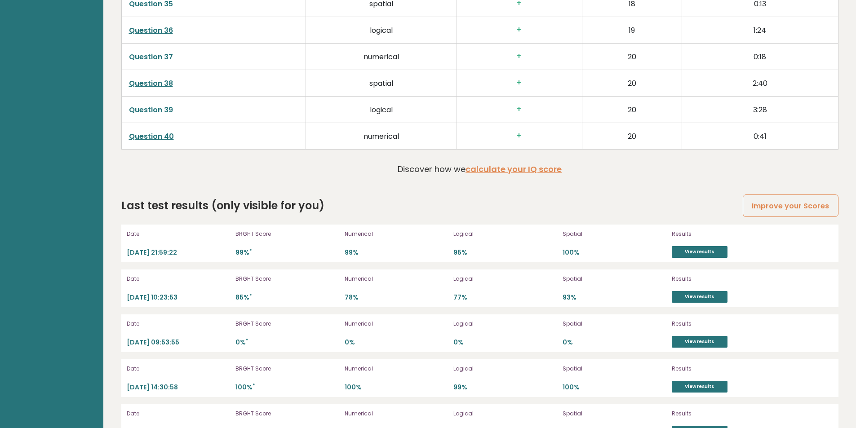
scroll to position [2446, 0]
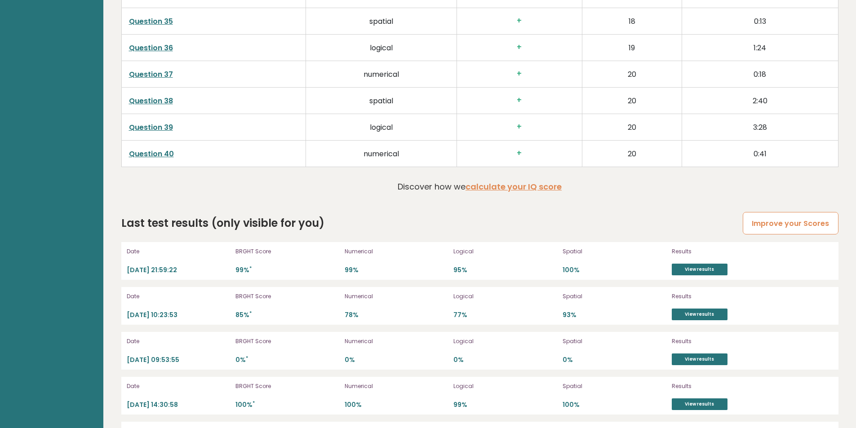
click at [797, 226] on link "Improve your Scores" at bounding box center [790, 223] width 95 height 23
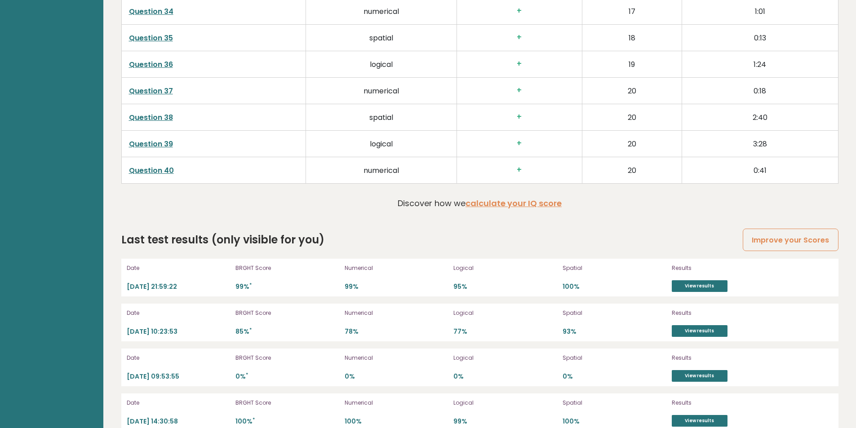
scroll to position [2401, 0]
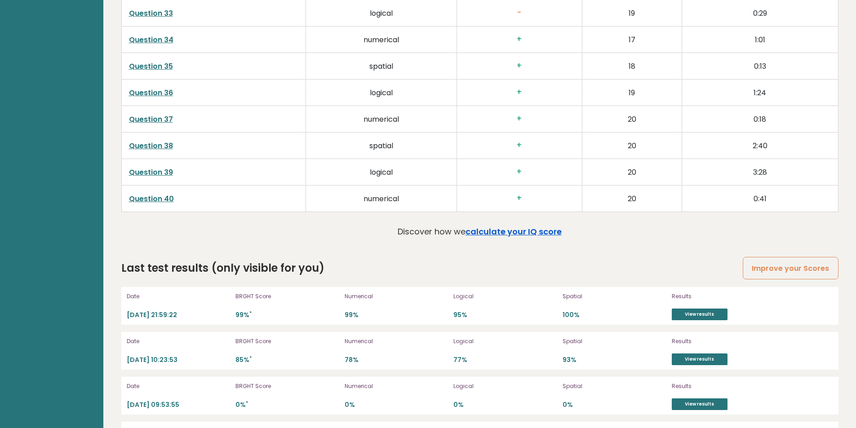
click at [498, 237] on link "calculate your IQ score" at bounding box center [514, 231] width 96 height 11
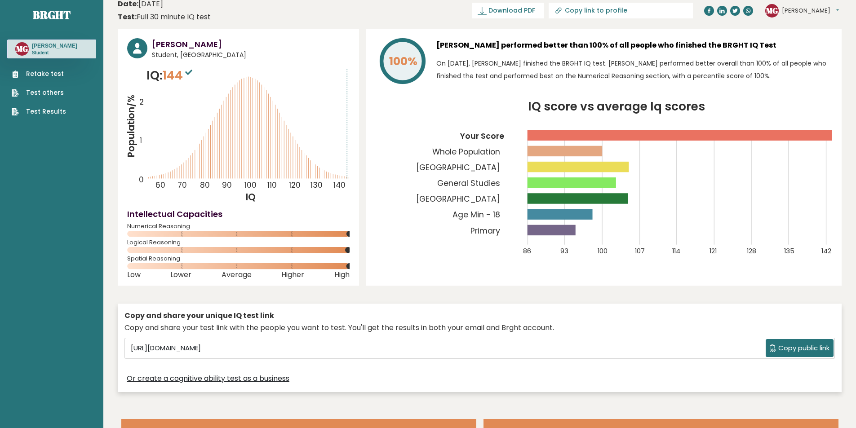
scroll to position [0, 0]
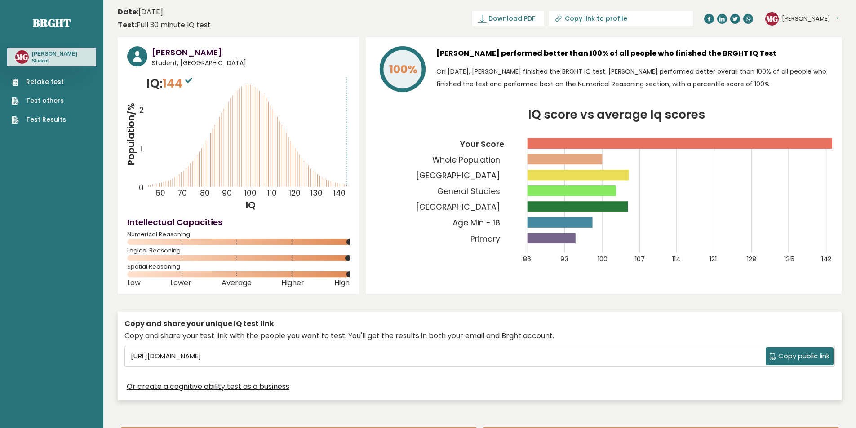
click at [49, 97] on link "Test others" at bounding box center [39, 100] width 54 height 9
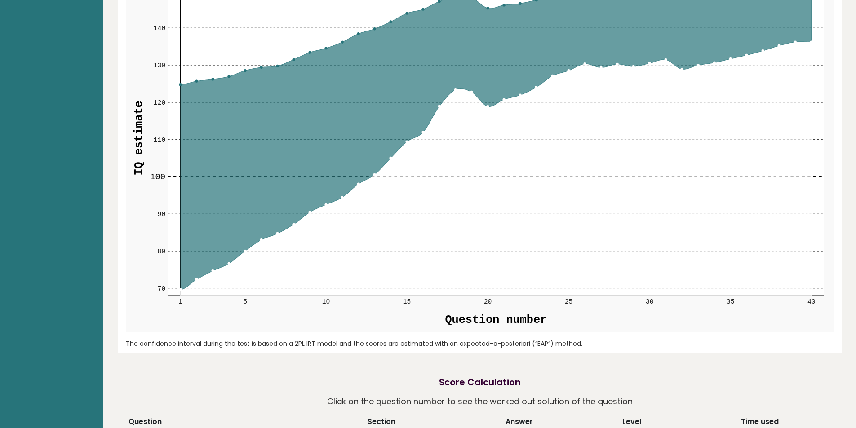
scroll to position [1124, 0]
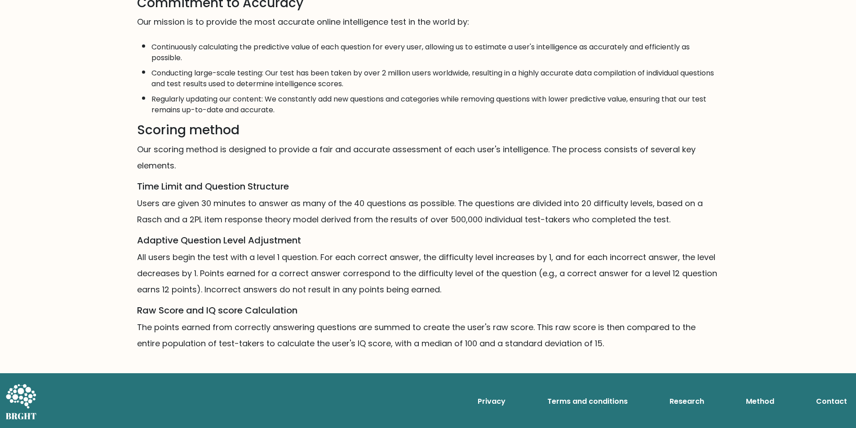
scroll to position [437, 0]
drag, startPoint x: 0, startPoint y: 0, endPoint x: 499, endPoint y: 236, distance: 551.8
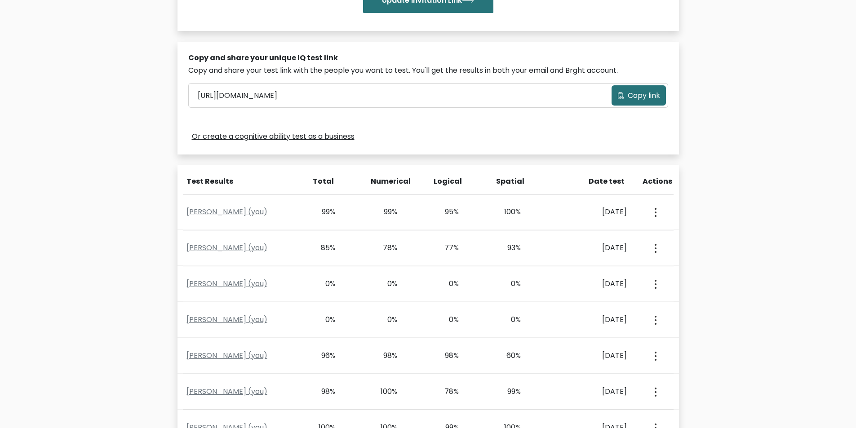
scroll to position [360, 0]
